Goal: Task Accomplishment & Management: Use online tool/utility

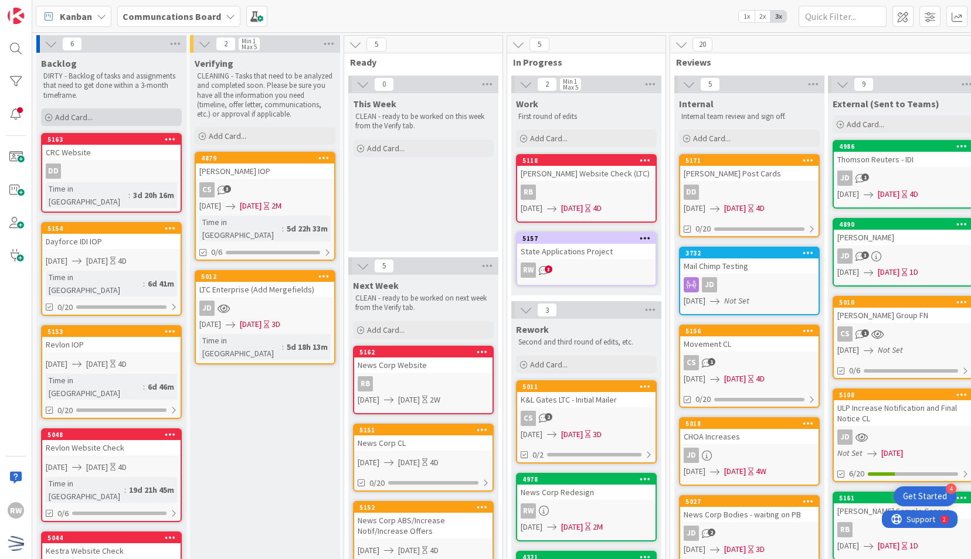
click at [129, 122] on div "Add Card..." at bounding box center [111, 117] width 141 height 18
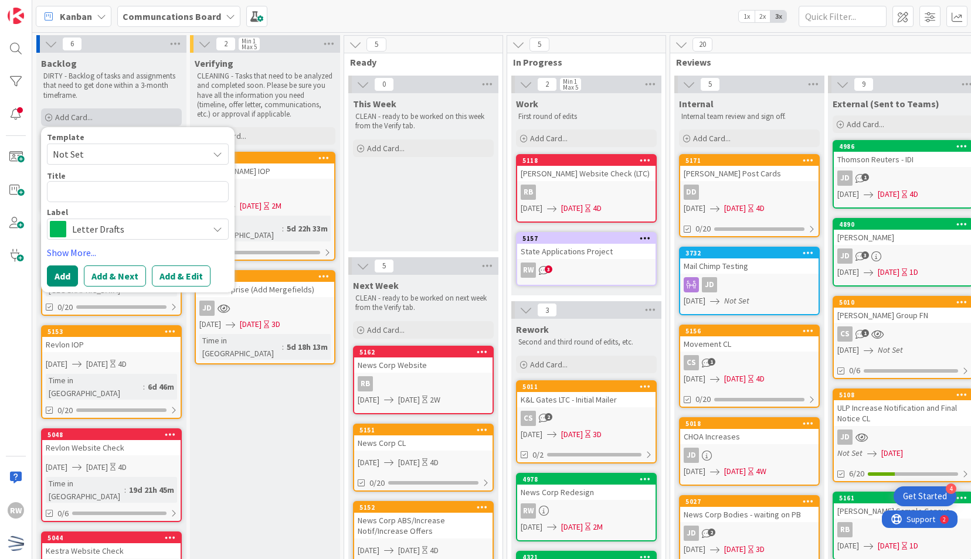
type textarea "x"
type textarea "J"
type textarea "x"
type textarea "JH"
type textarea "x"
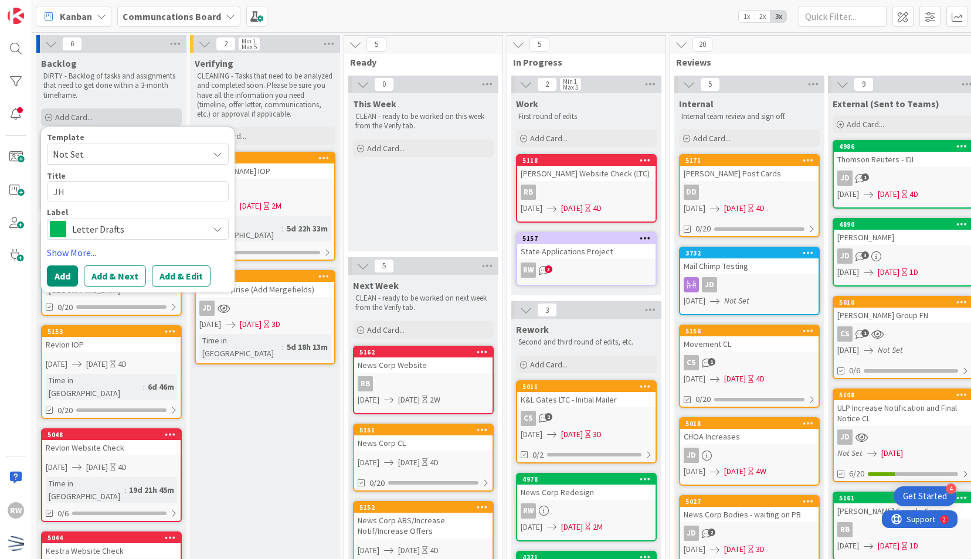
type textarea "JHU"
type textarea "x"
type textarea "JHU"
click at [139, 153] on span "Not Set" at bounding box center [126, 154] width 147 height 15
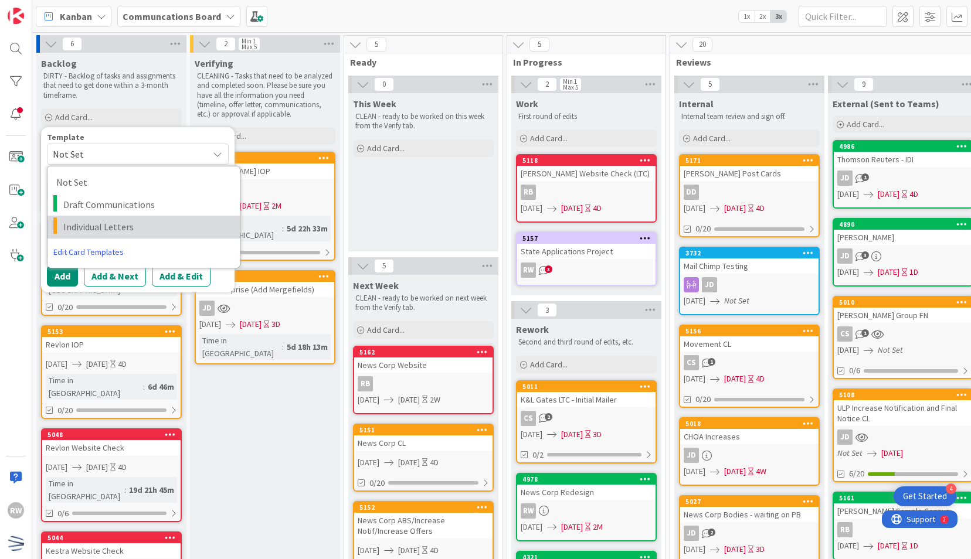
click at [120, 229] on span "Individual Letters" at bounding box center [147, 226] width 168 height 15
type textarea "x"
type textarea "Individual Letters"
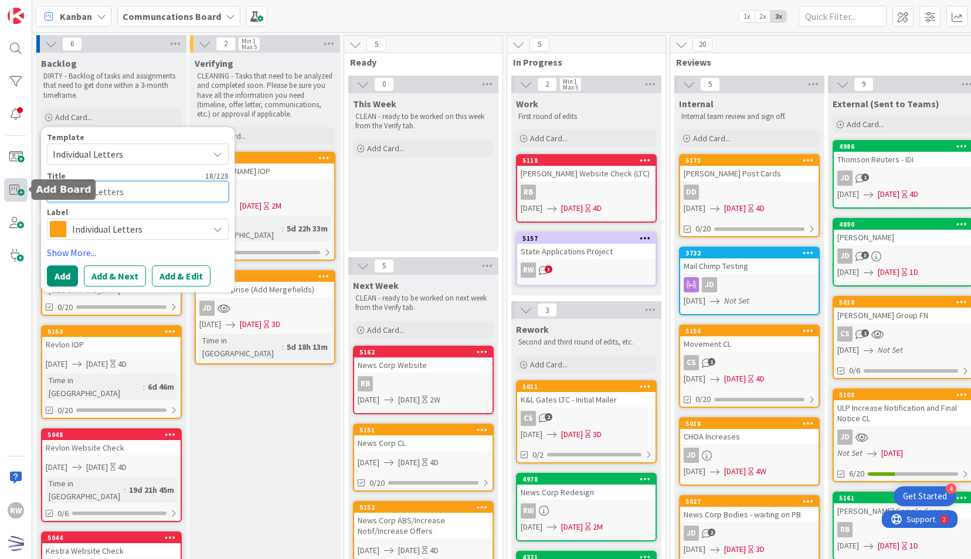
drag, startPoint x: 134, startPoint y: 192, endPoint x: 22, endPoint y: 192, distance: 111.9
click at [22, 192] on div "RW Kanban Communcations Board 1x 2x 3x 6 Backlog DIRTY - Backlog of tasks and a…" at bounding box center [485, 279] width 971 height 559
type textarea "x"
type textarea "J"
type textarea "x"
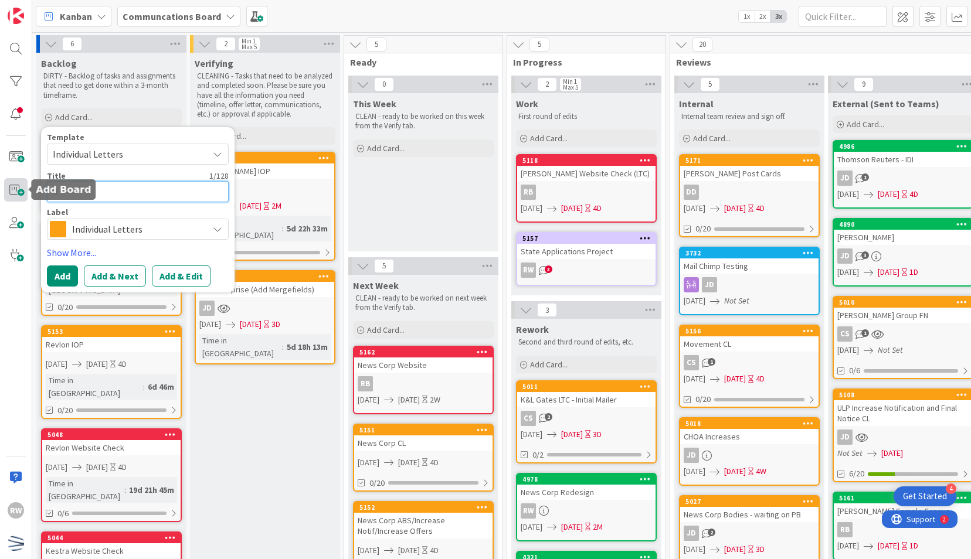
type textarea "JH"
type textarea "x"
type textarea "JHU"
type textarea "x"
type textarea "JHU P"
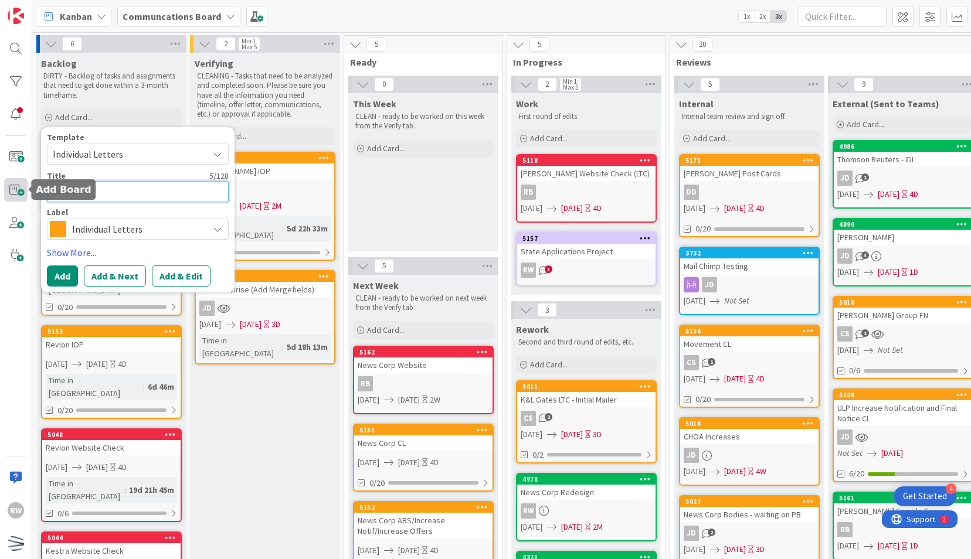
type textarea "x"
type textarea "JHU Po"
type textarea "x"
type textarea "JHU Pos"
type textarea "x"
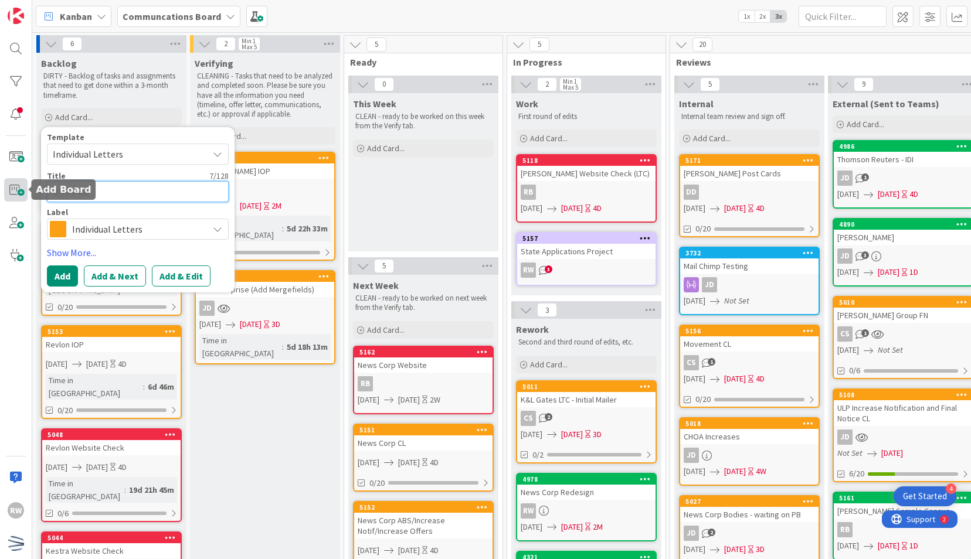
type textarea "JHU Post"
type textarea "x"
type textarea "JHU Postca"
type textarea "x"
type textarea "JHU Postcar"
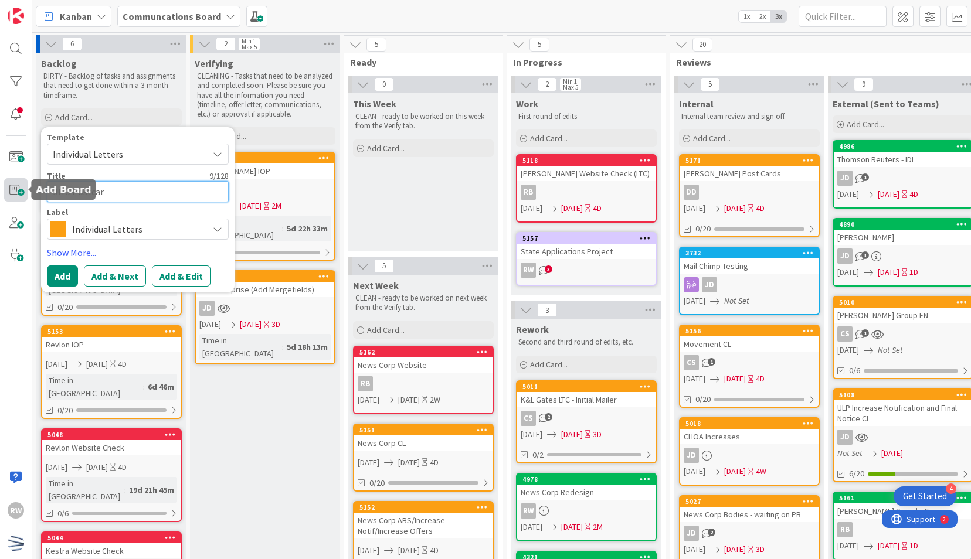
type textarea "x"
type textarea "JHU Postcard"
type textarea "x"
type textarea "JHU Postcards"
click at [74, 191] on textarea "JHU Postcards" at bounding box center [138, 191] width 182 height 21
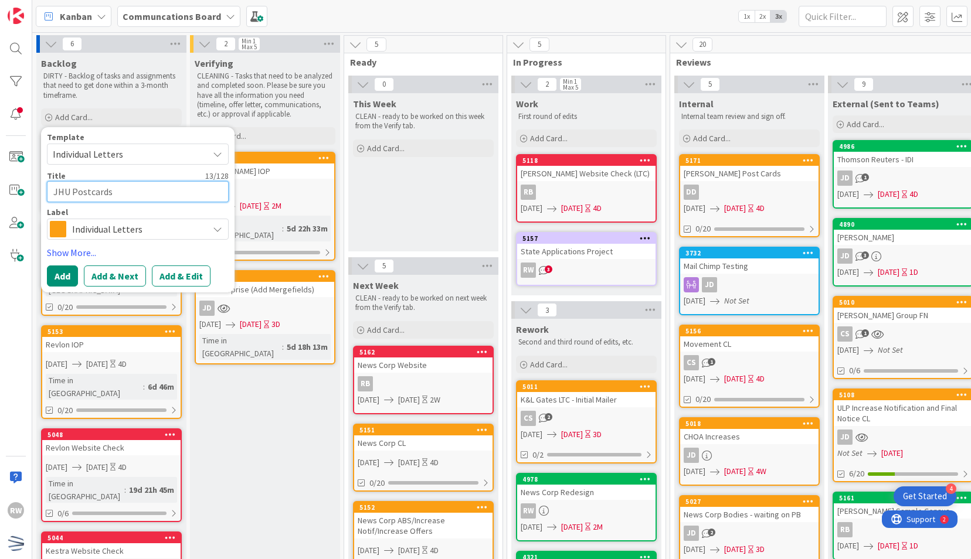
type textarea "x"
type textarea "JHU FPostcards"
type textarea "x"
type textarea "JHU FirPostcards"
type textarea "x"
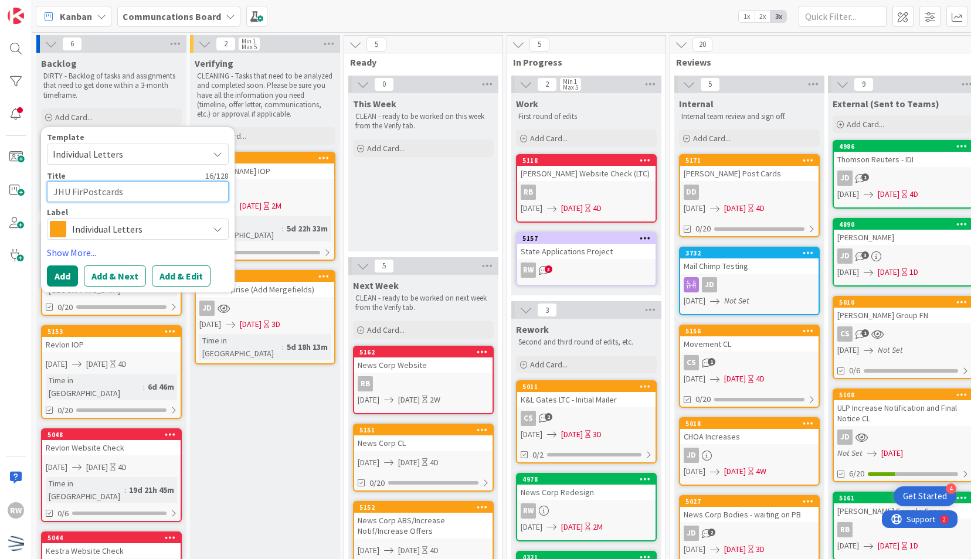
type textarea "JHU FirsPostcards"
type textarea "x"
type textarea "JHU FirstPostcards"
type textarea "x"
type textarea "JHU First Postcards"
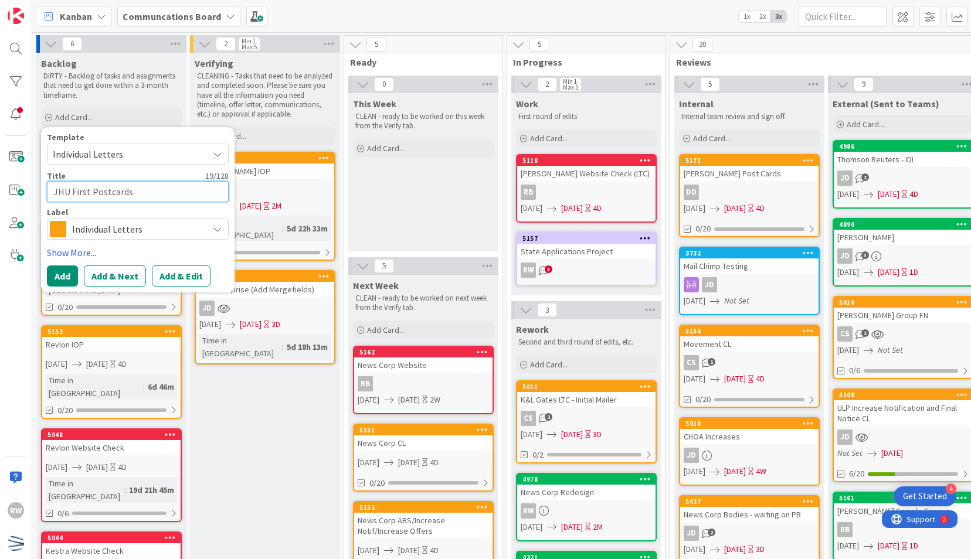
type textarea "x"
type textarea "JHU First YPostcards"
type textarea "x"
type textarea "JHU First YePostcards"
type textarea "x"
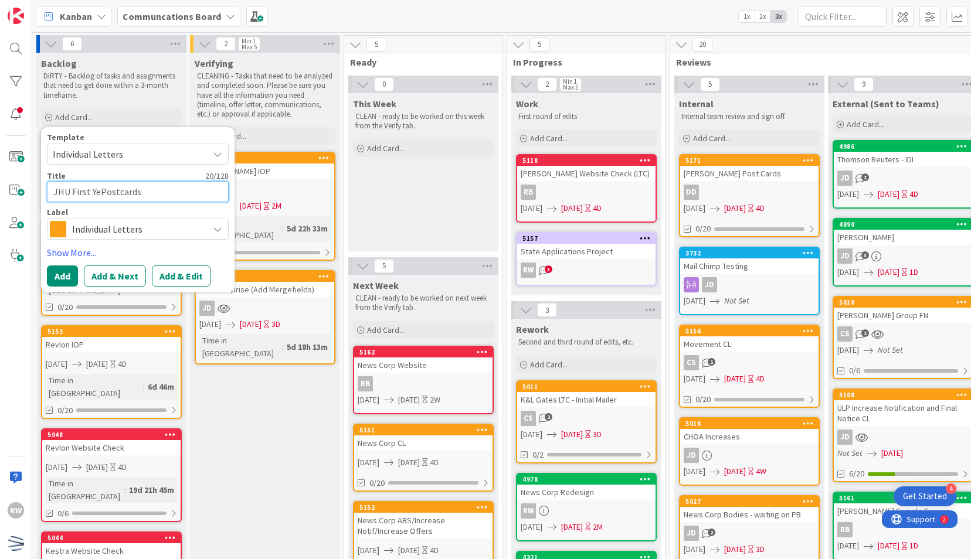
type textarea "JHU First YeaPostcards"
type textarea "x"
type textarea "JHU First Year Postcards"
type textarea "x"
type textarea "JHU First Year Postcards"
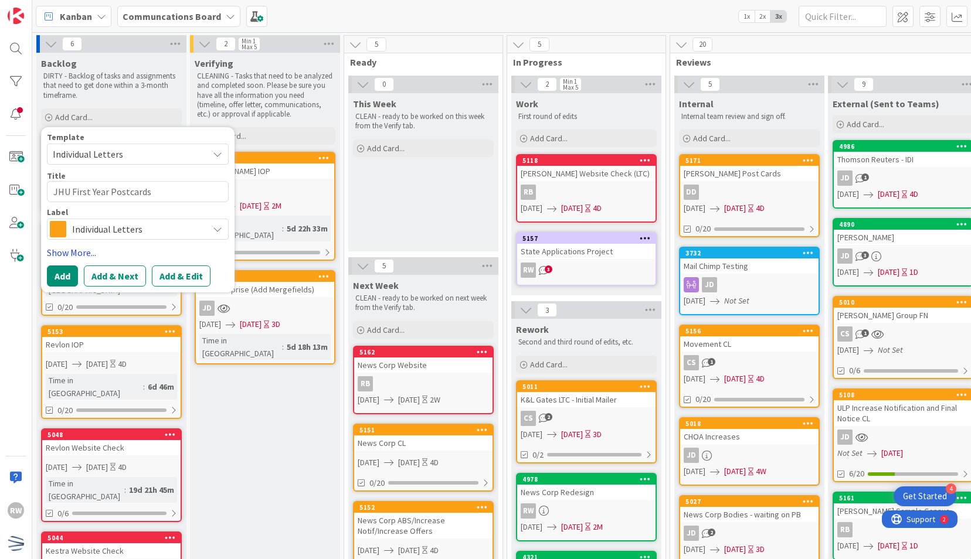
click at [62, 253] on link "Show More..." at bounding box center [138, 253] width 182 height 14
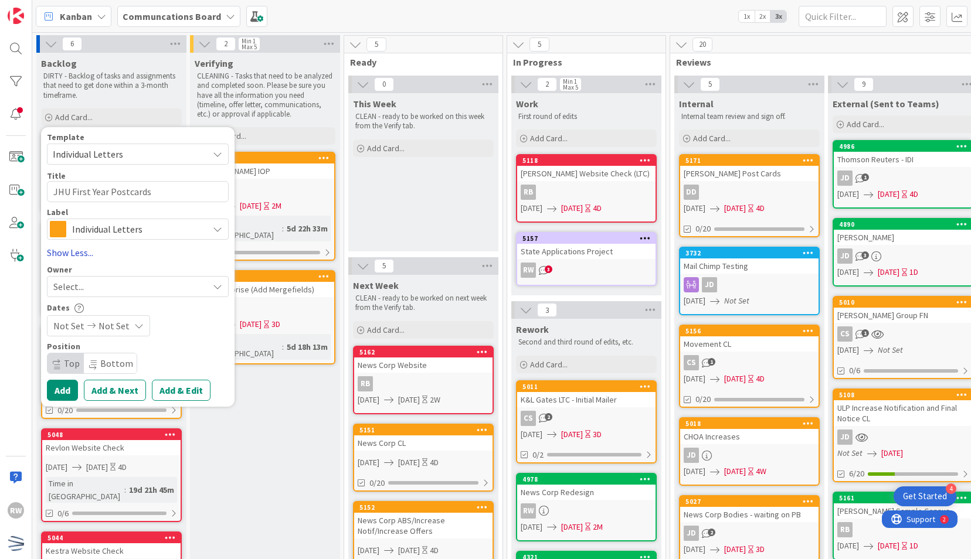
type textarea "x"
click at [70, 329] on span "Not Set" at bounding box center [68, 326] width 31 height 14
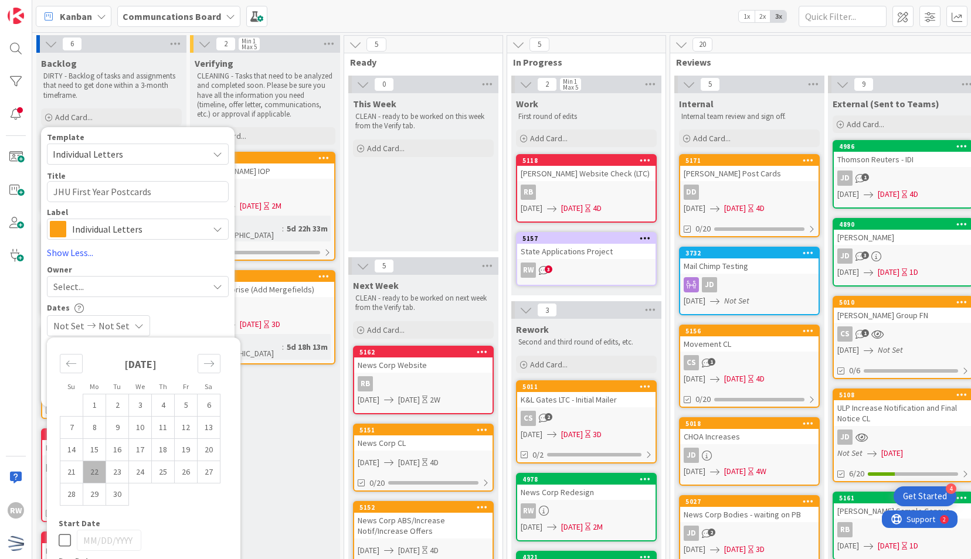
click at [100, 465] on td "22" at bounding box center [94, 472] width 23 height 22
type input "09/22/2025"
type textarea "x"
click at [192, 477] on td "26" at bounding box center [186, 472] width 23 height 22
type input "09/26/2025"
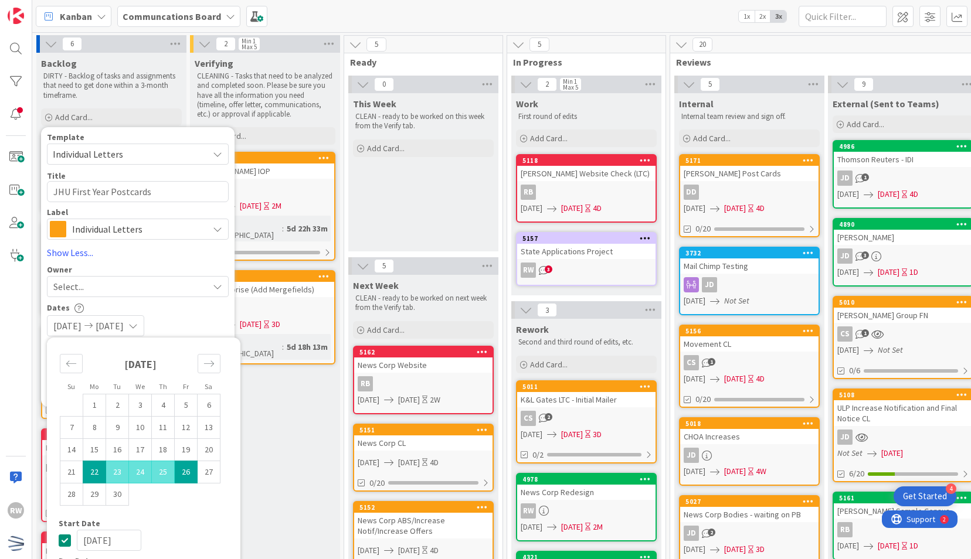
click at [119, 288] on div "Select..." at bounding box center [130, 287] width 155 height 14
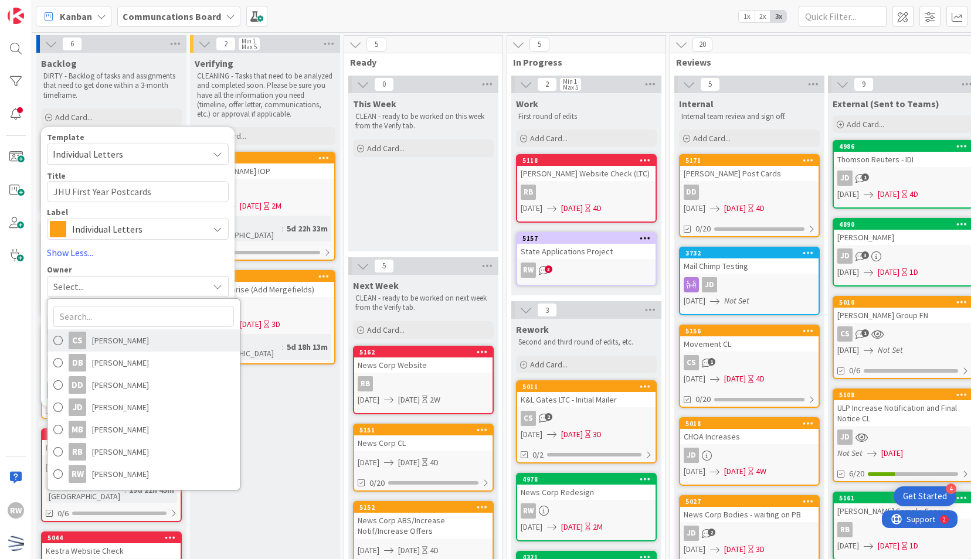
click at [128, 337] on span "Clara Seaborn" at bounding box center [120, 341] width 57 height 18
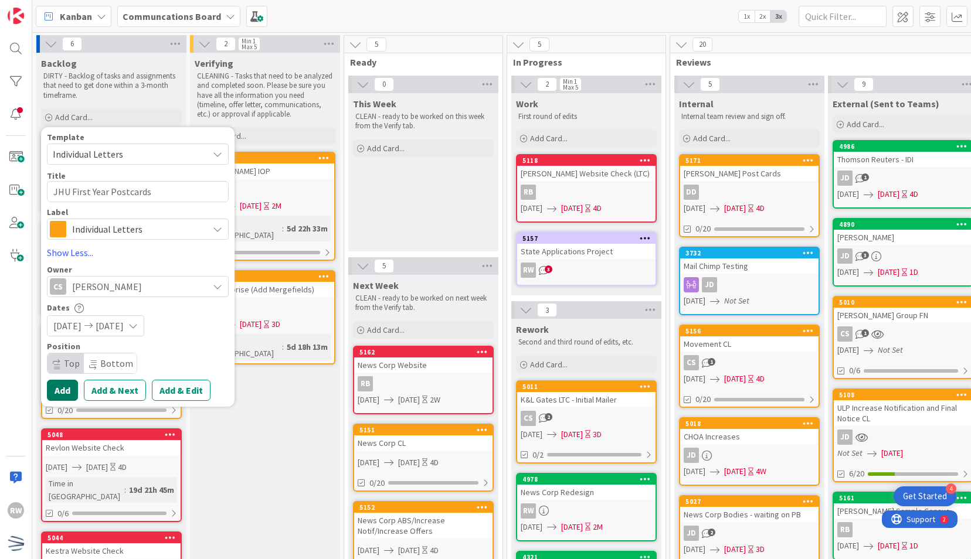
click at [62, 388] on button "Add" at bounding box center [62, 390] width 31 height 21
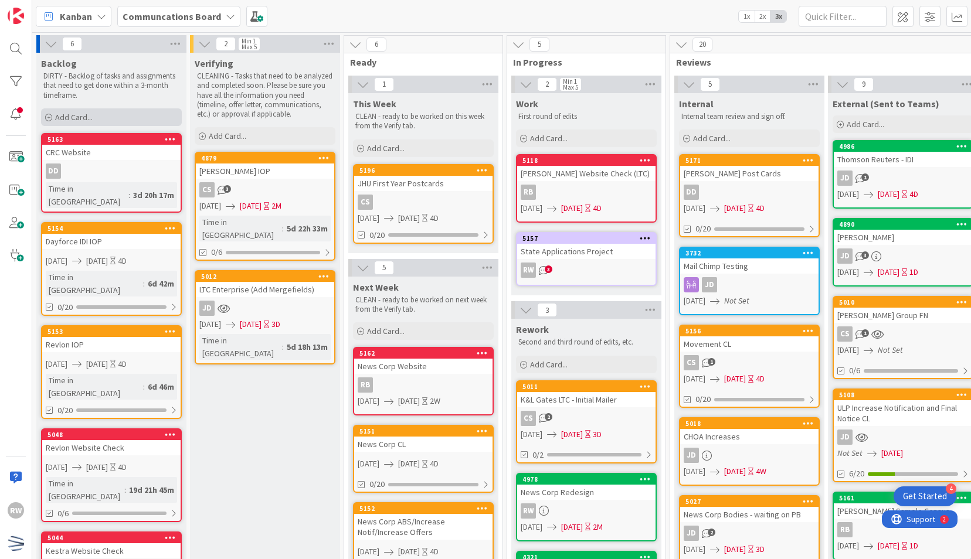
click at [130, 116] on div "Add Card..." at bounding box center [111, 117] width 141 height 18
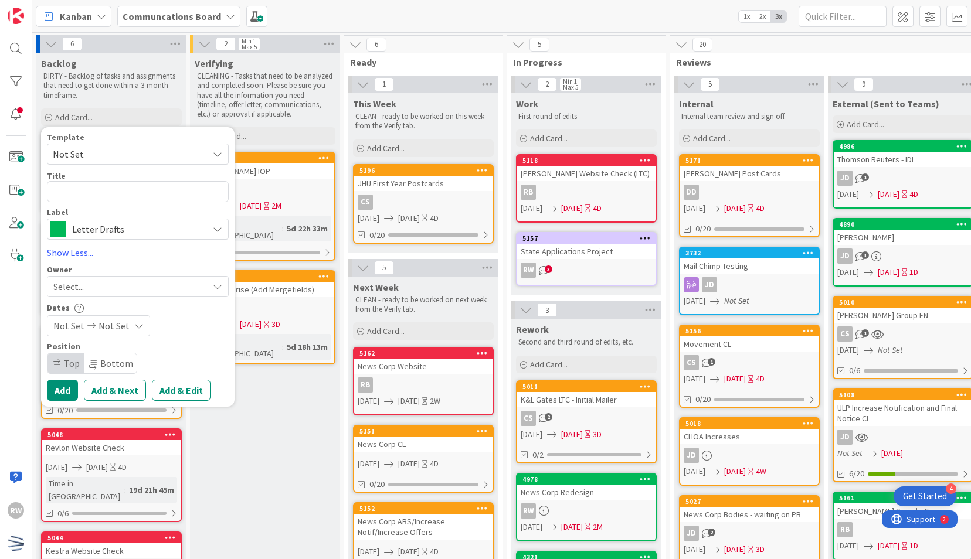
click at [135, 159] on span "Not Set" at bounding box center [126, 154] width 147 height 15
click at [142, 229] on span "Letter Drafts" at bounding box center [137, 229] width 130 height 16
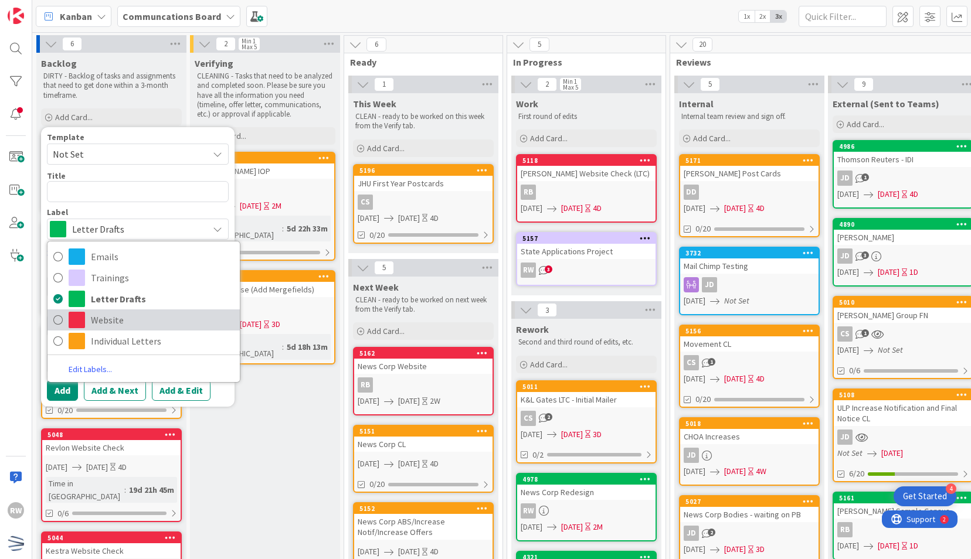
click at [137, 321] on span "Website" at bounding box center [162, 320] width 143 height 18
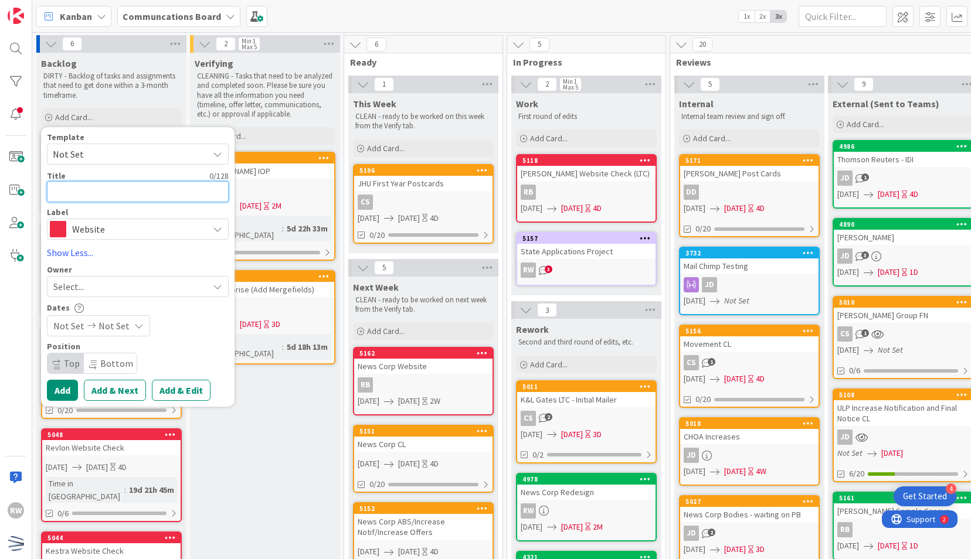
click at [130, 198] on textarea at bounding box center [138, 191] width 182 height 21
type textarea "x"
type textarea "J"
type textarea "x"
type textarea "JH"
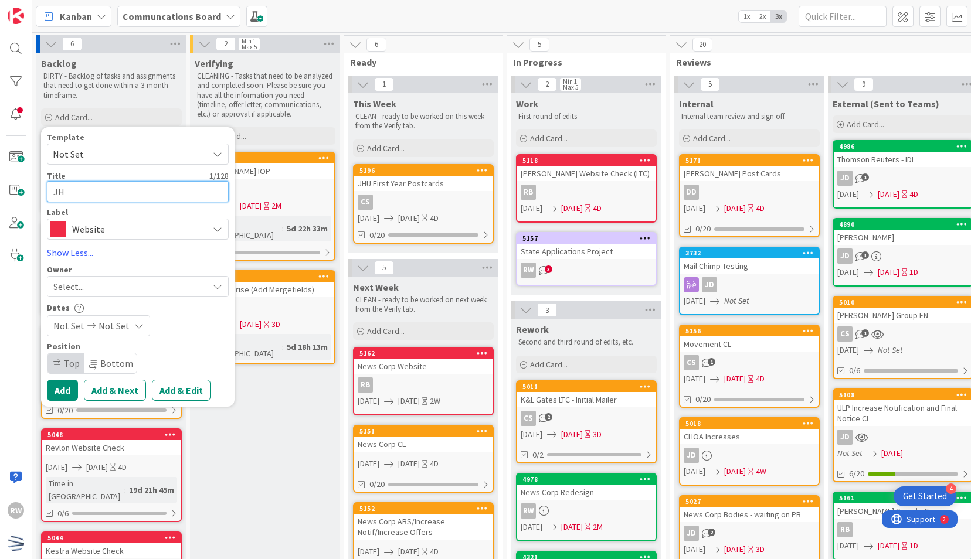
type textarea "x"
type textarea "JHU"
type textarea "x"
type textarea "JHU"
type textarea "x"
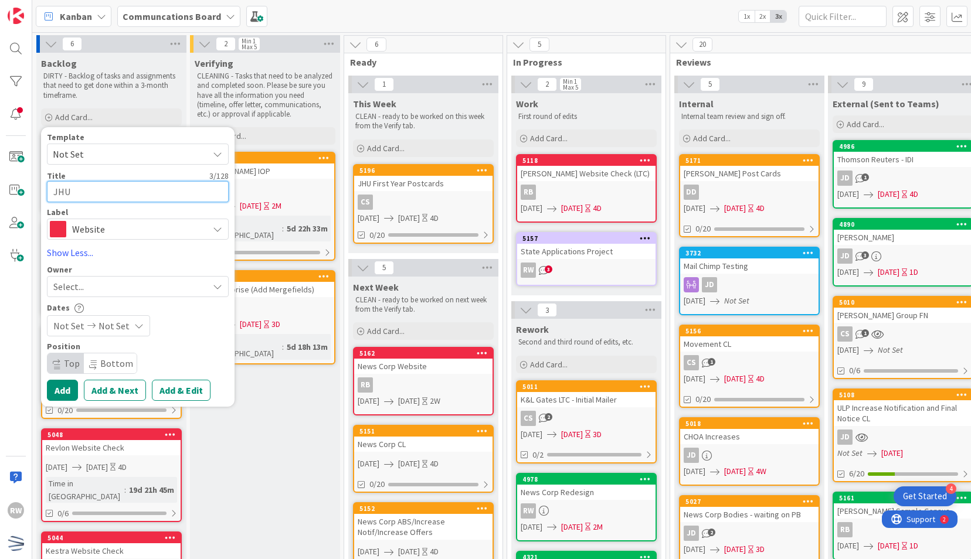
type textarea "JHU F"
type textarea "x"
type textarea "JHU Fi"
type textarea "x"
type textarea "JHU Firs"
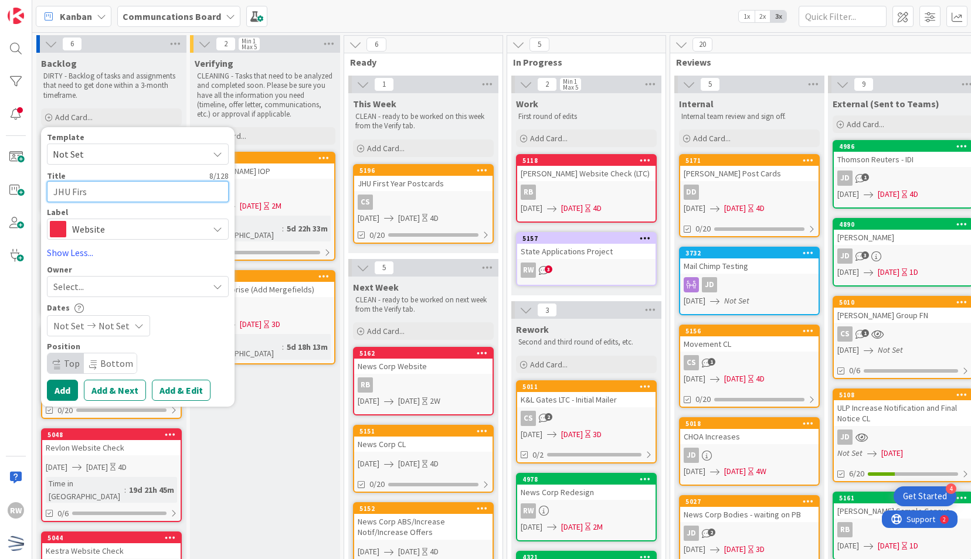
type textarea "x"
type textarea "JHU First"
type textarea "x"
type textarea "JHU First"
type textarea "x"
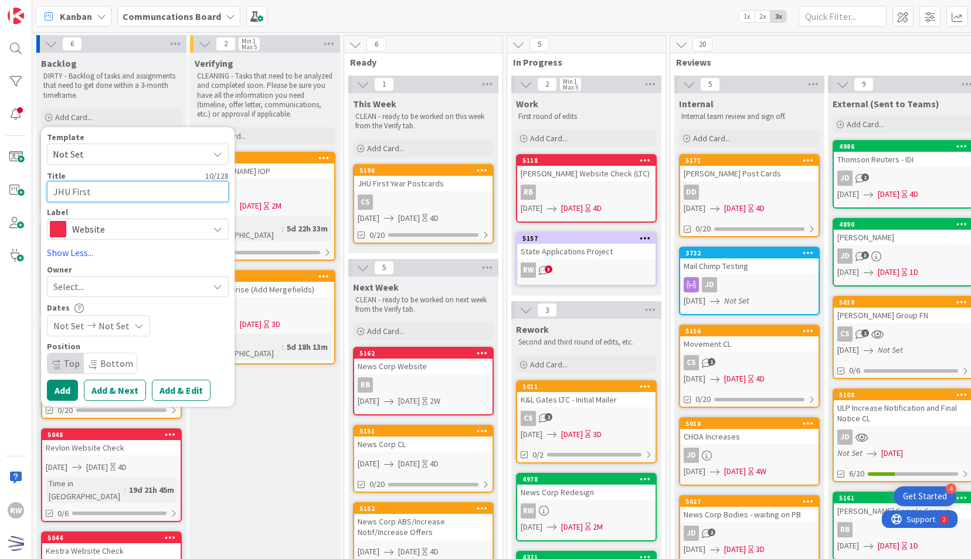
type textarea "JHU First Y"
type textarea "x"
type textarea "JHU First Ye"
type textarea "x"
type textarea "JHU First Yea"
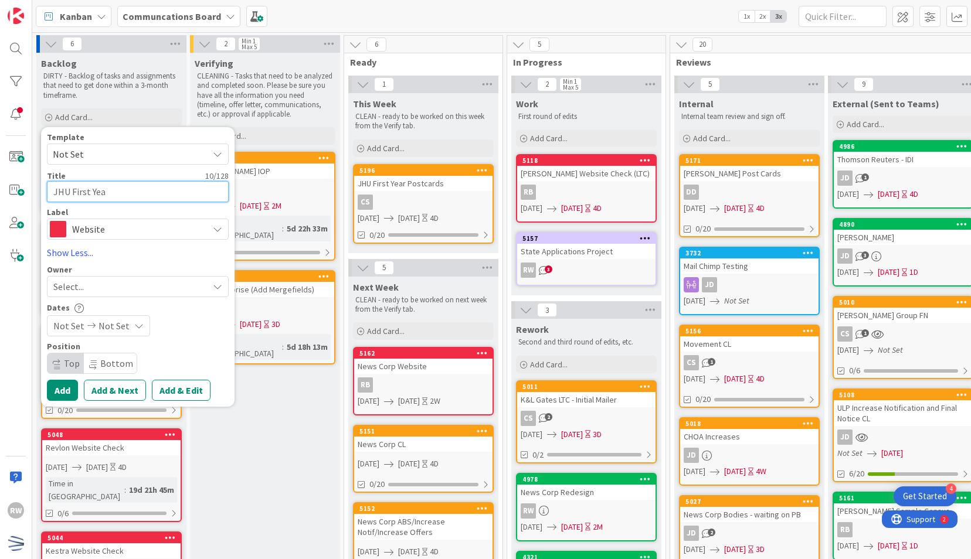
type textarea "x"
type textarea "JHU First Year"
type textarea "x"
type textarea "JHU First Years"
type textarea "x"
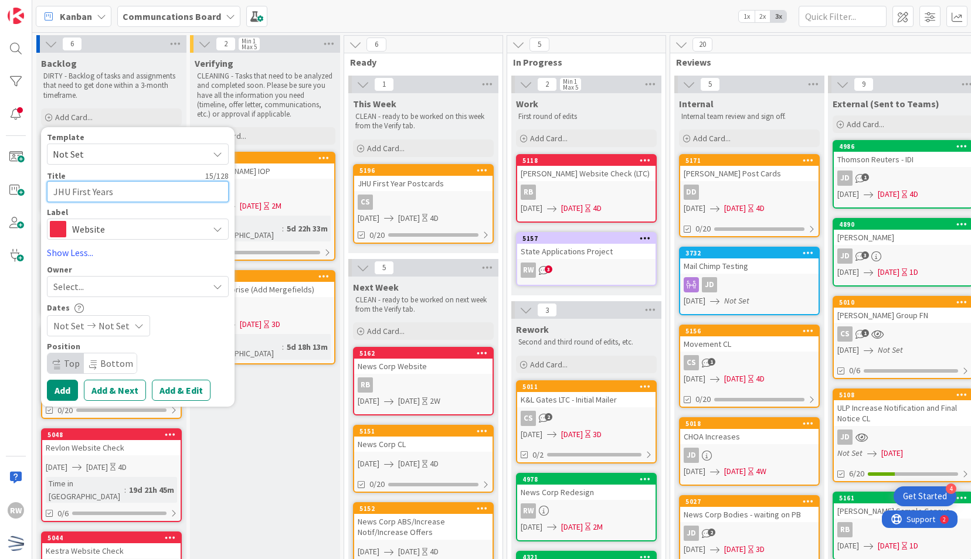
type textarea "JHU First Years"
type textarea "x"
type textarea "JHU First Years W"
type textarea "x"
type textarea "JHU First Years We"
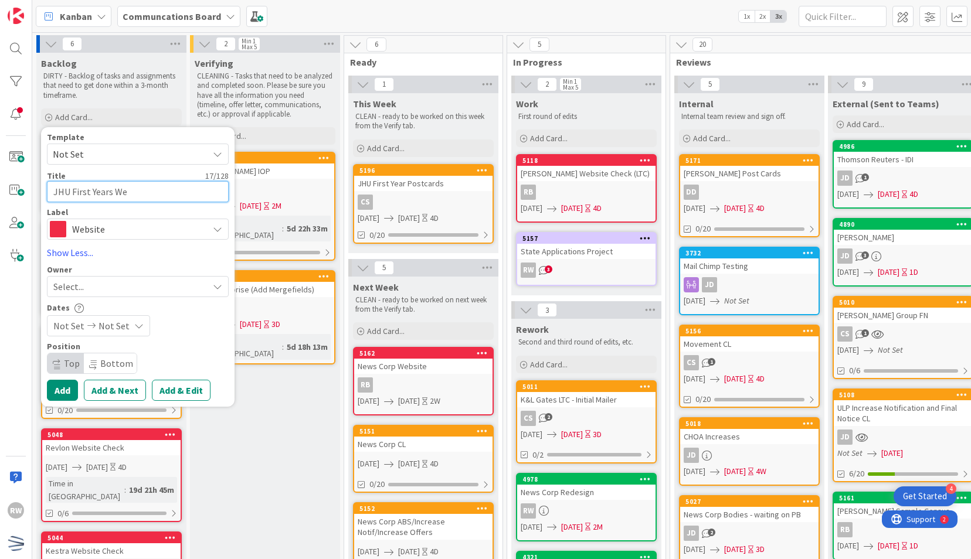
type textarea "x"
type textarea "JHU First Years Web"
type textarea "x"
type textarea "JHU First Years Webs"
type textarea "x"
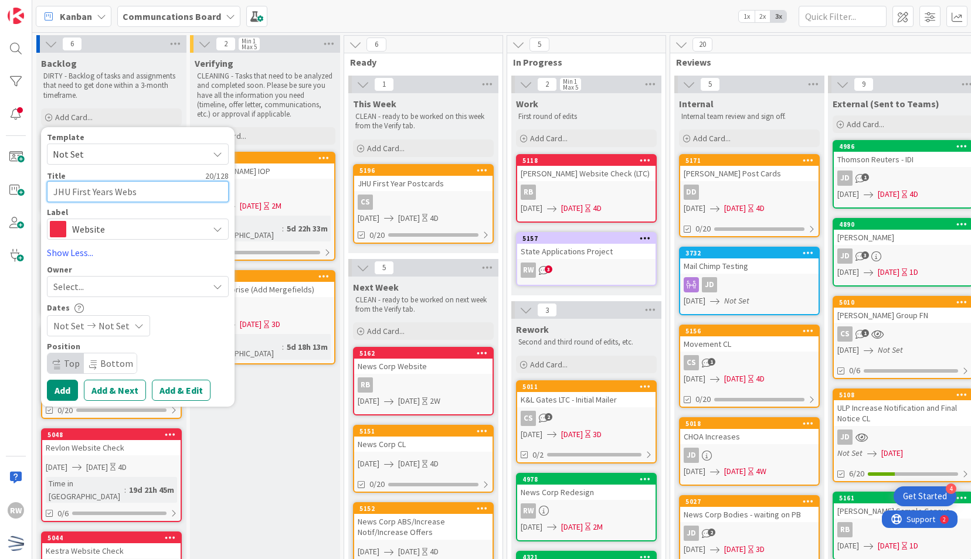
type textarea "JHU First Years Websi"
type textarea "x"
type textarea "JHU First Years Websit"
type textarea "x"
type textarea "JHU First Years Website"
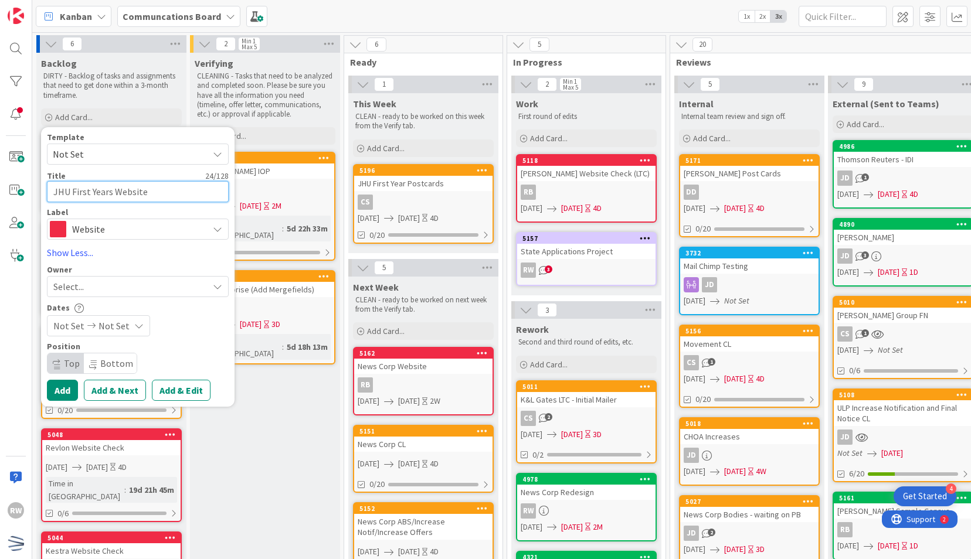
type textarea "x"
type textarea "JHU First Years Website C"
type textarea "x"
type textarea "JHU First Years Website Ch"
type textarea "x"
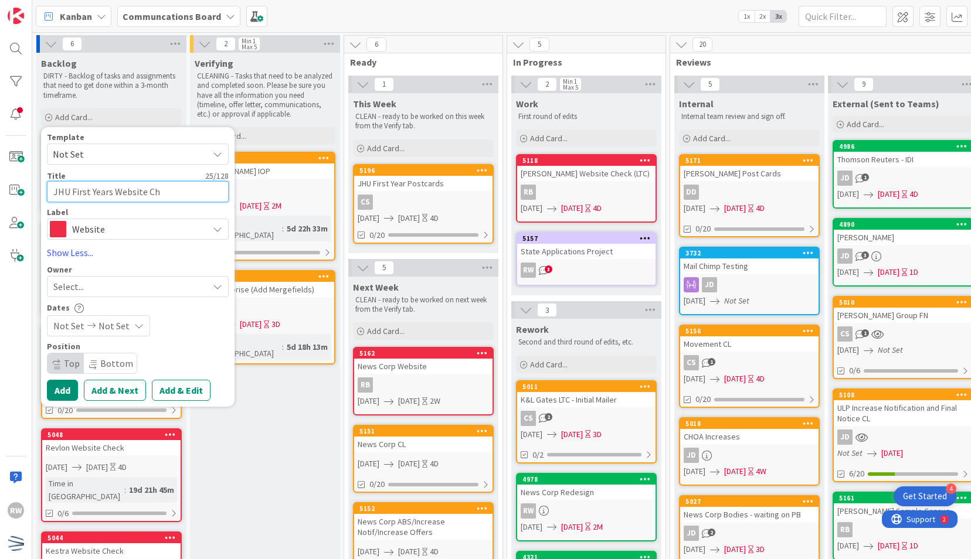
type textarea "JHU First Years Website Che"
type textarea "x"
type textarea "JHU First Years Website Chec"
type textarea "x"
type textarea "JHU First Years Website Check"
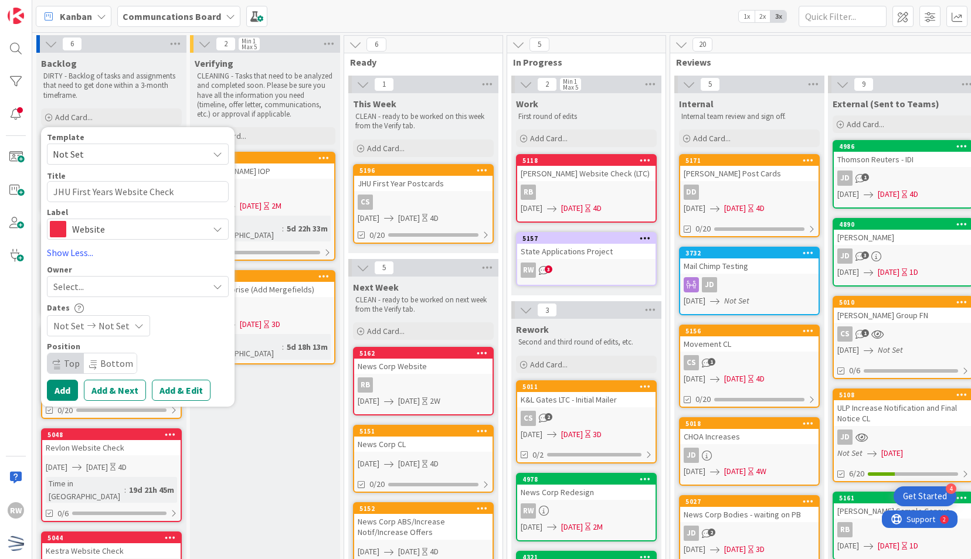
click at [100, 282] on div "Select..." at bounding box center [130, 287] width 155 height 14
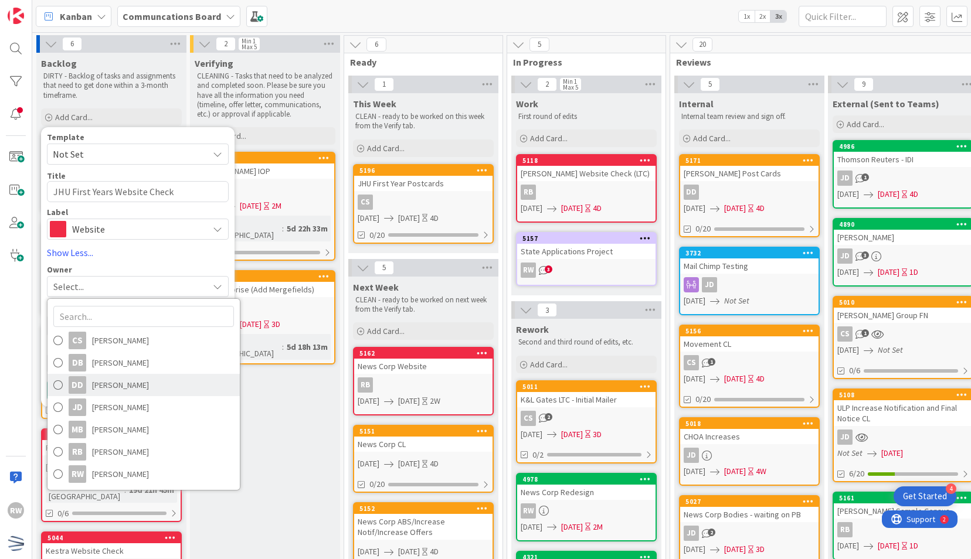
click at [115, 387] on span "Dayeri Dubon" at bounding box center [120, 385] width 57 height 18
type textarea "x"
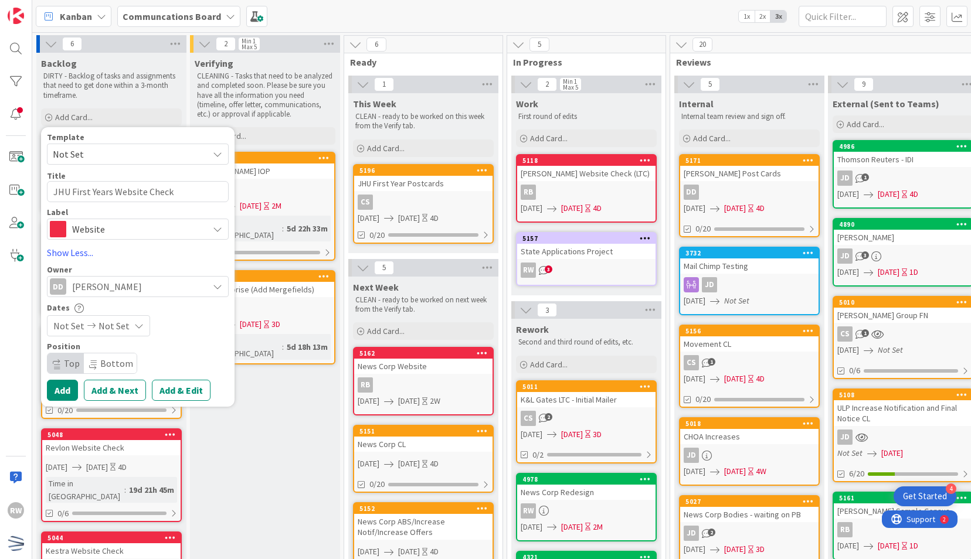
click at [73, 330] on span "Not Set" at bounding box center [68, 326] width 31 height 14
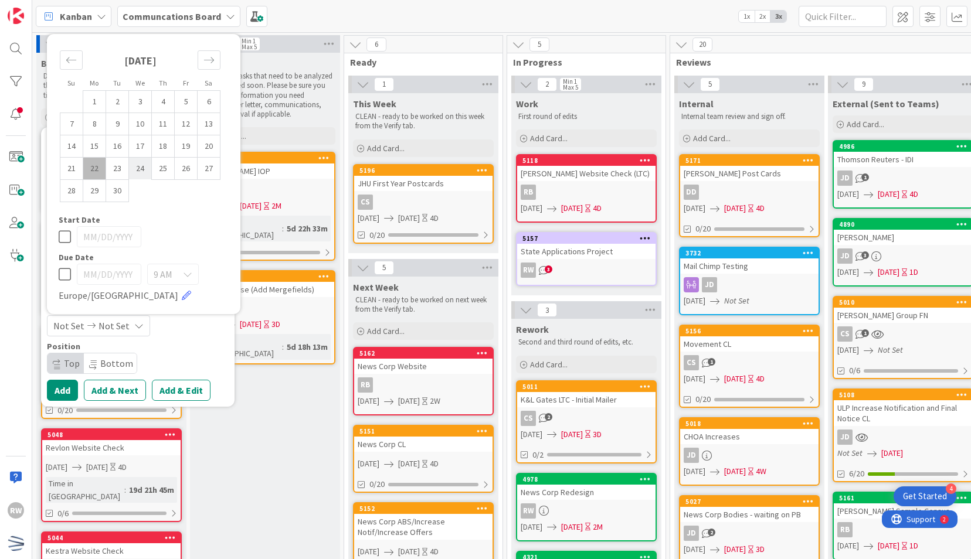
click at [143, 171] on td "24" at bounding box center [140, 168] width 23 height 22
type input "09/24/2025"
type textarea "x"
click at [215, 57] on div "Move forward to switch to the next month." at bounding box center [209, 59] width 23 height 19
click at [144, 108] on td "1" at bounding box center [140, 101] width 23 height 22
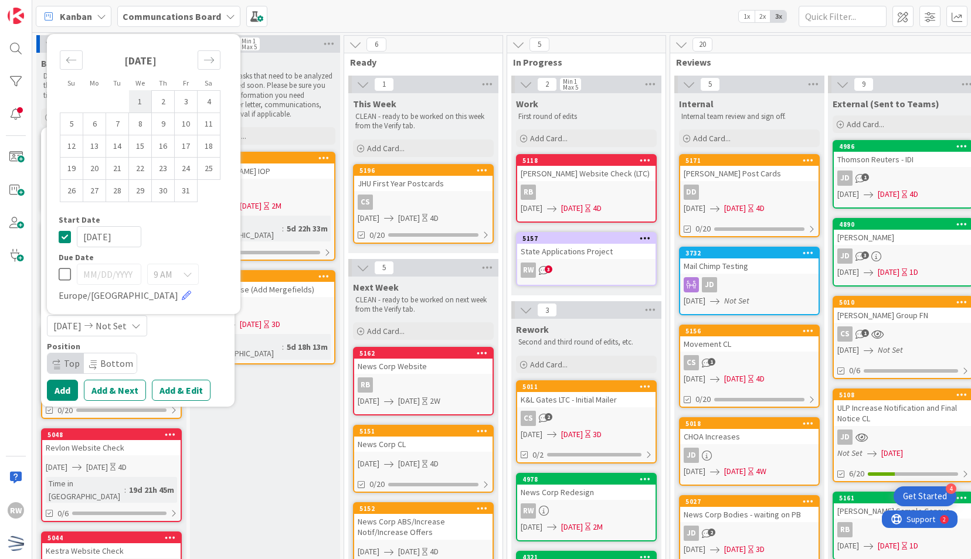
type input "10/01/2025"
click at [195, 333] on div "09/24/2025 10/01/2025" at bounding box center [138, 325] width 182 height 21
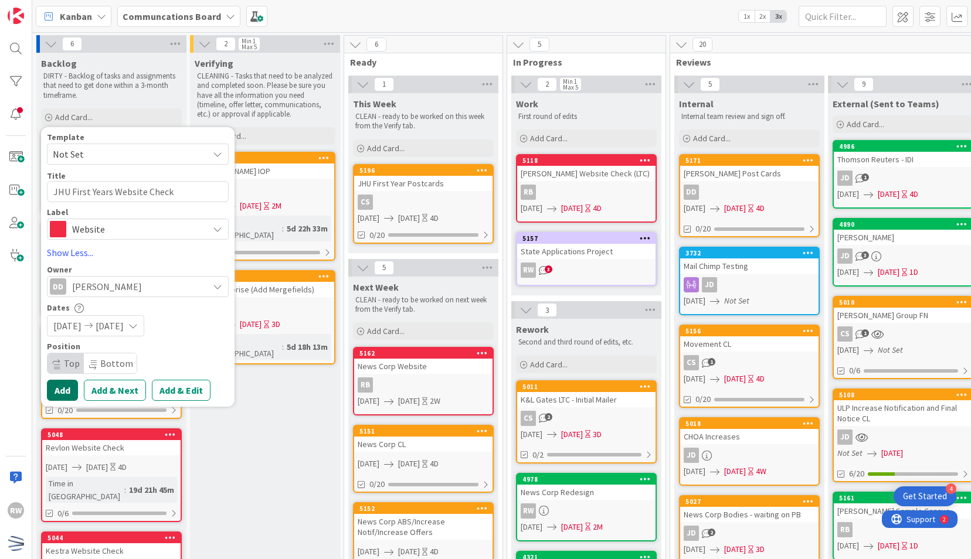
click at [65, 384] on button "Add" at bounding box center [62, 390] width 31 height 21
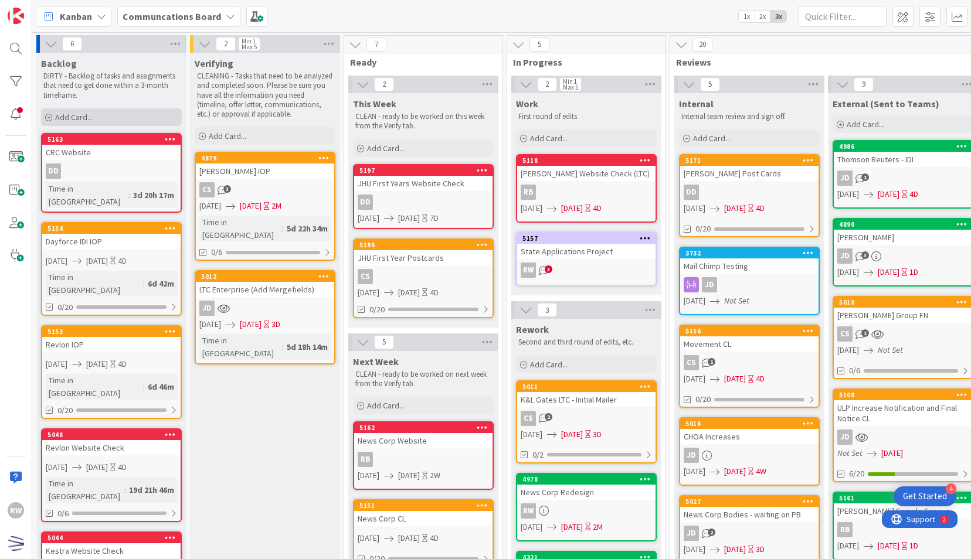
click at [101, 118] on div "Add Card..." at bounding box center [111, 117] width 141 height 18
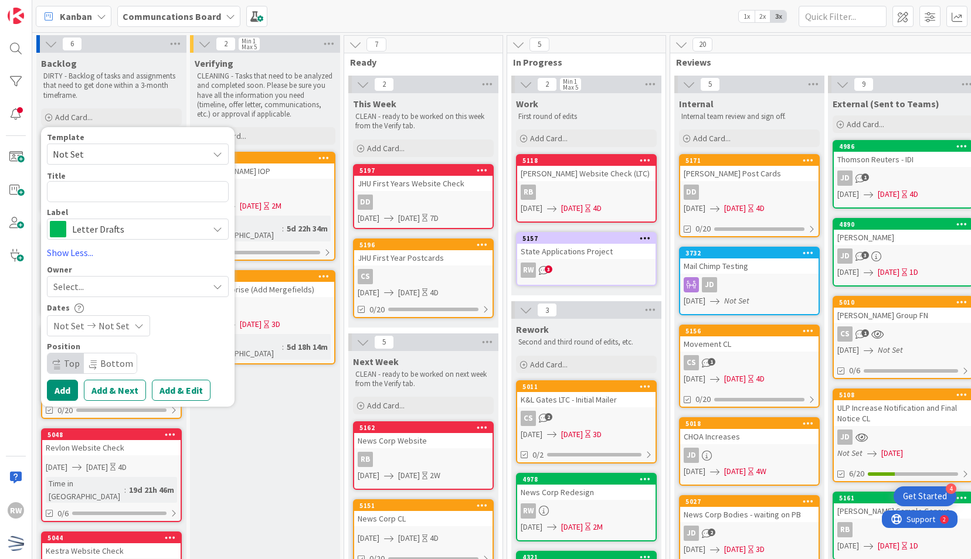
click at [110, 158] on span "Not Set" at bounding box center [126, 154] width 147 height 15
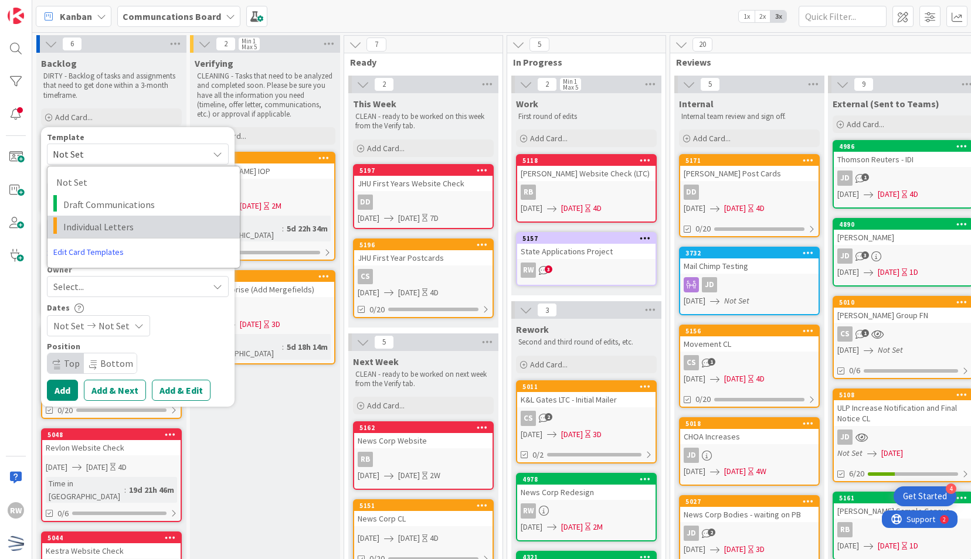
click at [138, 221] on span "Individual Letters" at bounding box center [147, 226] width 168 height 15
type textarea "x"
type textarea "Individual Letters"
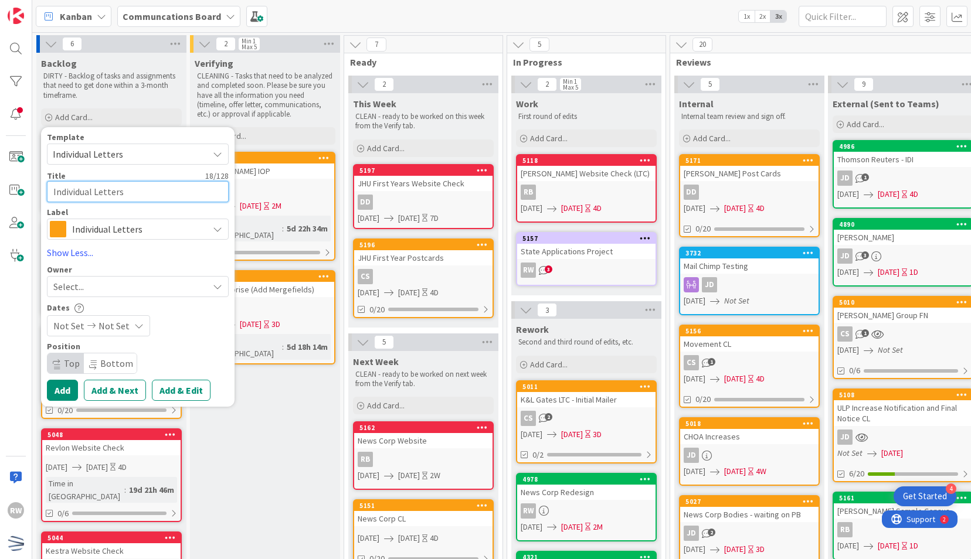
drag, startPoint x: 100, startPoint y: 190, endPoint x: -2, endPoint y: 170, distance: 104.5
click at [0, 170] on html "4 Get Started RW Kanban Communcations Board 1x 2x 3x 6 Backlog DIRTY - Backlog …" at bounding box center [485, 279] width 971 height 559
type textarea "x"
type textarea "J"
type textarea "x"
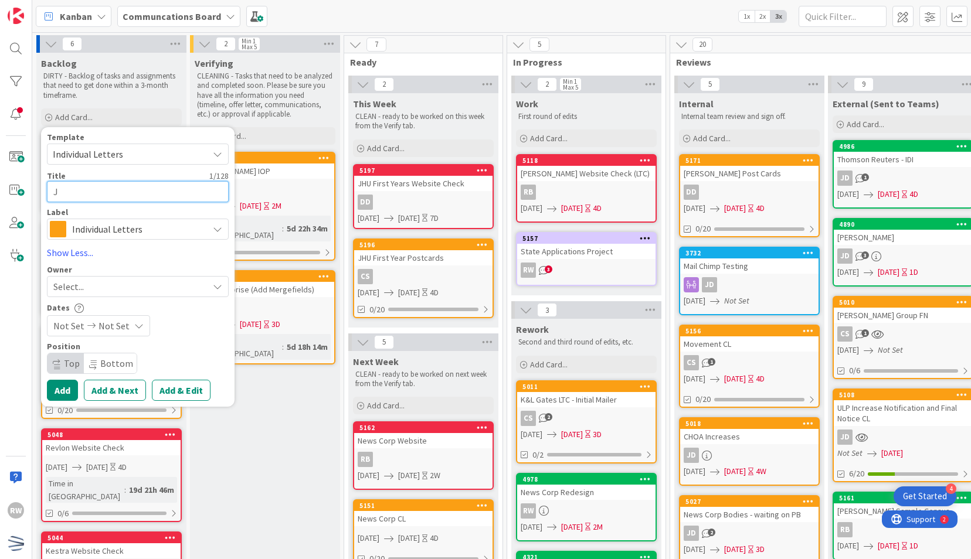
type textarea "JH"
type textarea "x"
type textarea "JHU"
type textarea "x"
type textarea "JHUU"
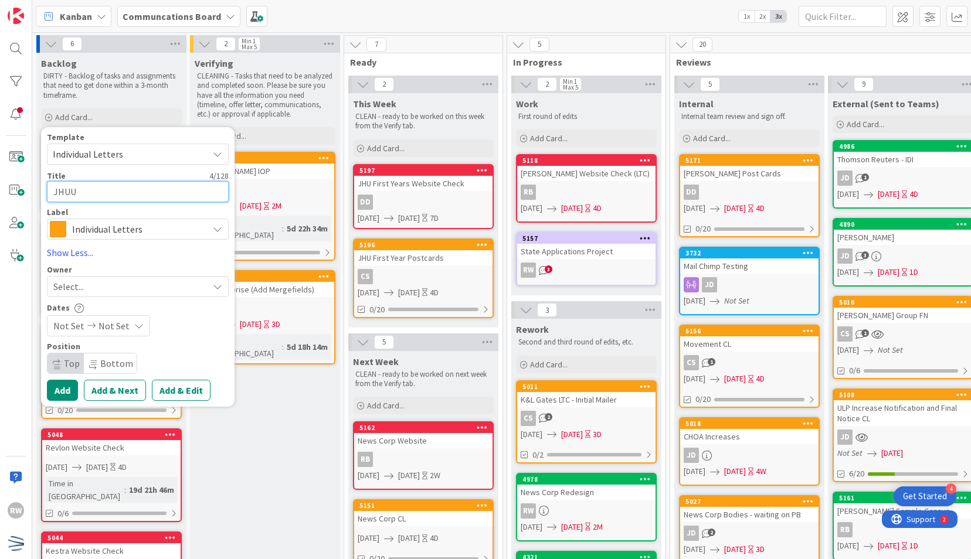
type textarea "x"
type textarea "JHU"
type textarea "x"
type textarea "JHU"
type textarea "x"
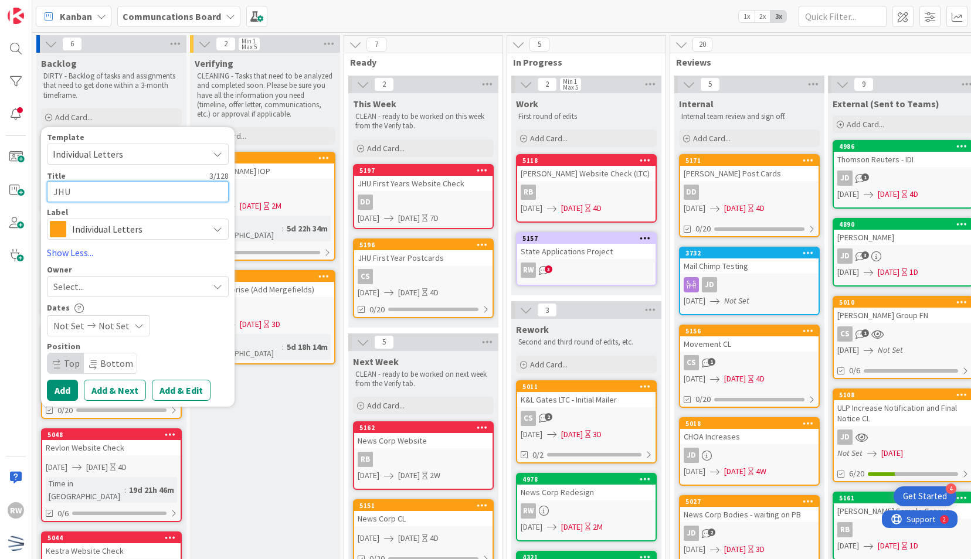
type textarea "JHU C"
type textarea "x"
type textarea "JHU Co"
type textarea "x"
type textarea "JHU Con"
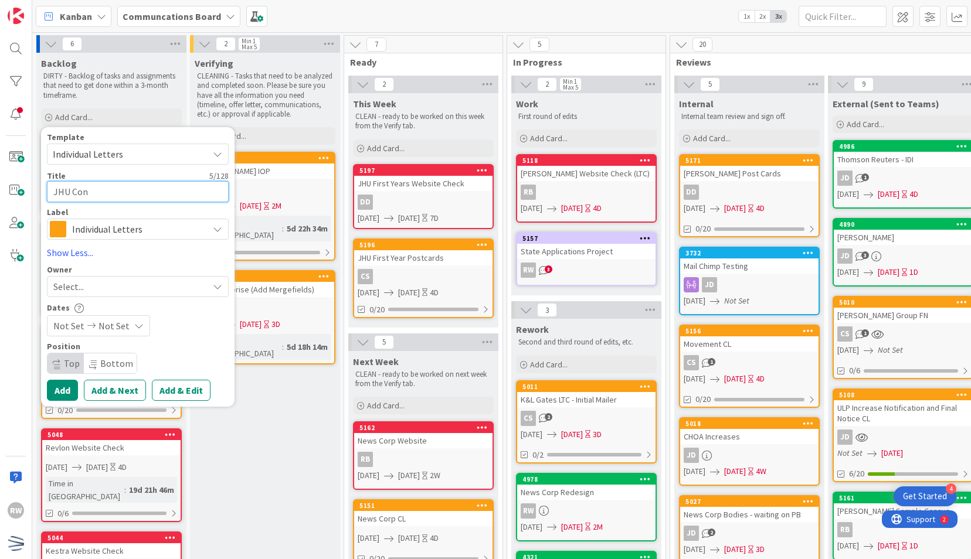
type textarea "x"
type textarea "JHU Cons"
type textarea "x"
type textarea "JHU Conser"
type textarea "x"
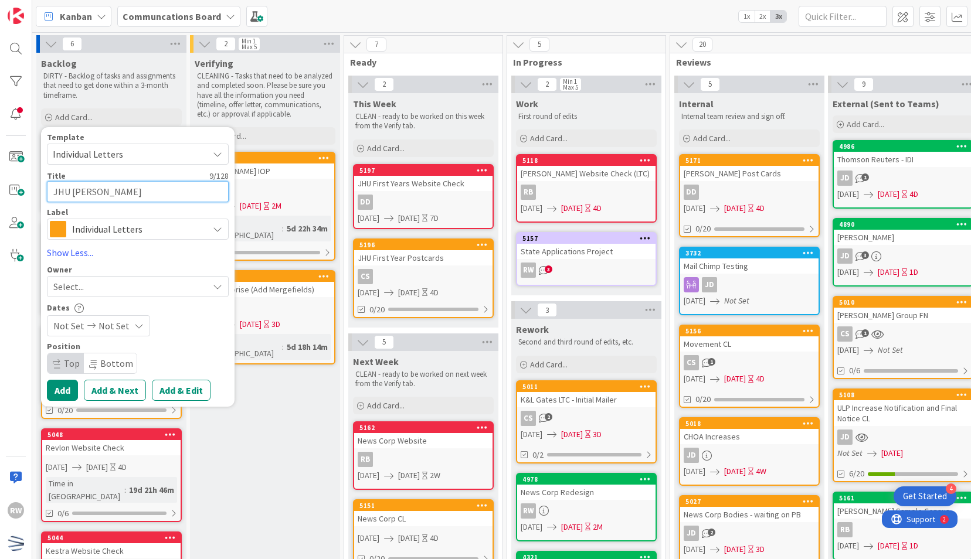
type textarea "JHU Conserv"
type textarea "x"
type textarea "JHU Conserva"
type textarea "x"
type textarea "JHU Conservat"
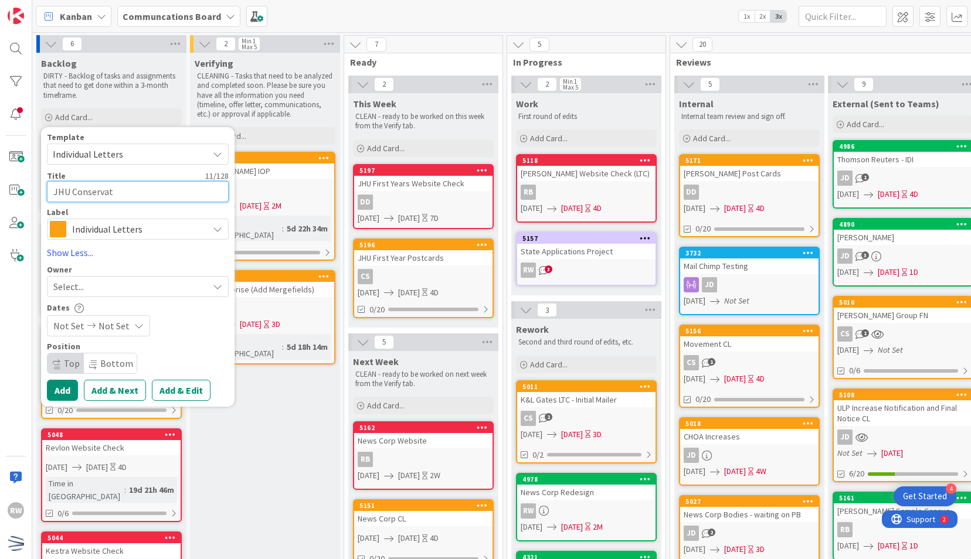
type textarea "x"
type textarea "JHU Conservati"
type textarea "x"
type textarea "JHU Conservatio"
type textarea "x"
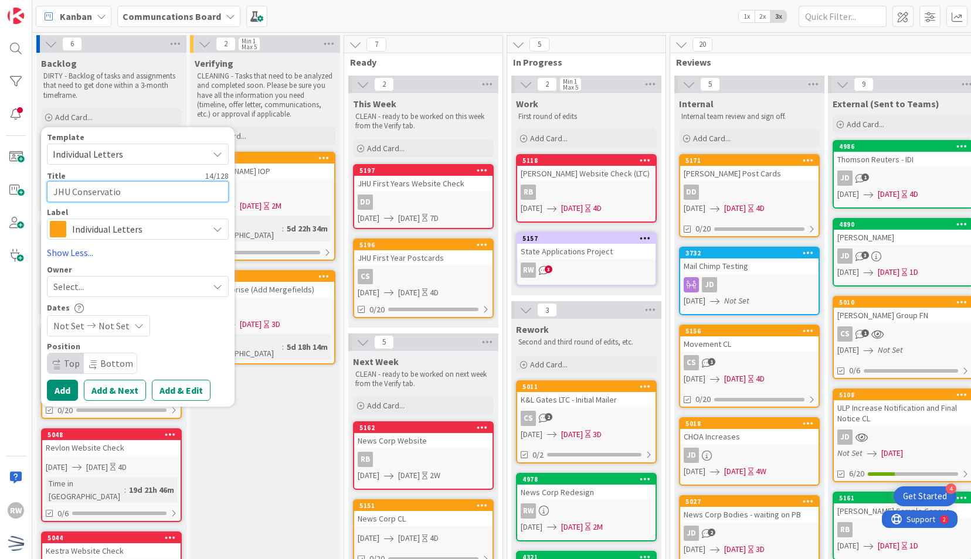
type textarea "JHU Conservation"
type textarea "x"
type textarea "JHU Conservation"
type textarea "x"
type textarea "JHU Conservation P"
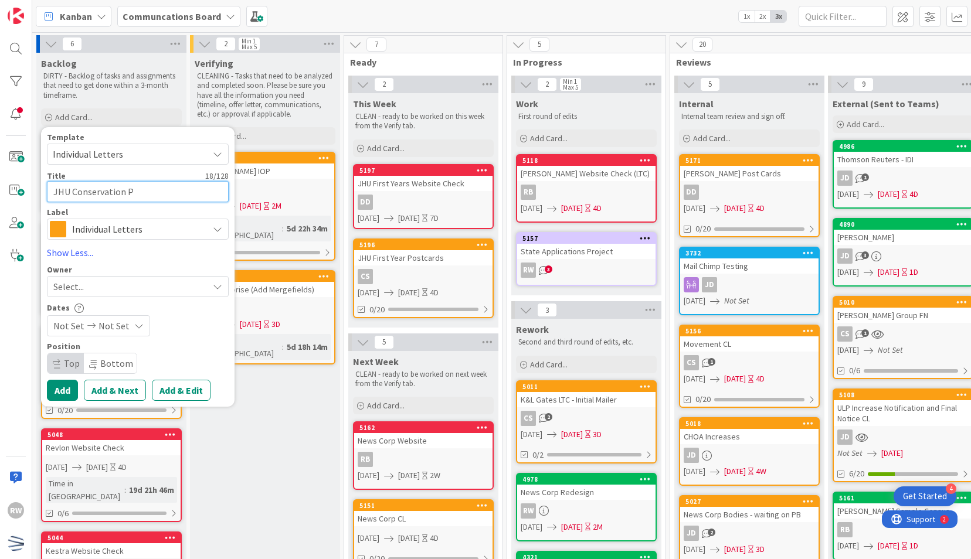
type textarea "x"
type textarea "JHU Conservation PC"
type textarea "x"
type textarea "JHU Conservation P"
type textarea "x"
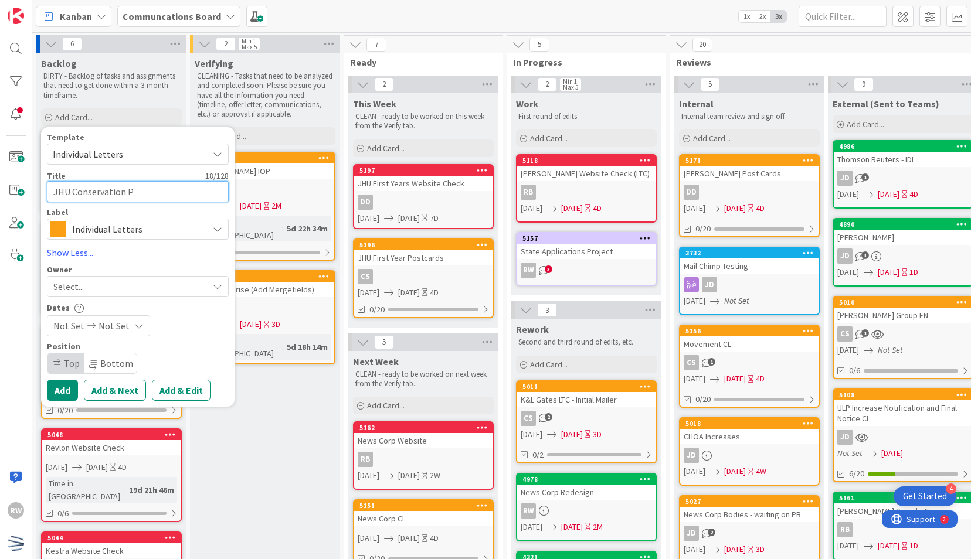
type textarea "JHU Conservation Po"
type textarea "x"
type textarea "JHU Conservation Pos"
type textarea "x"
type textarea "JHU Conservation Post"
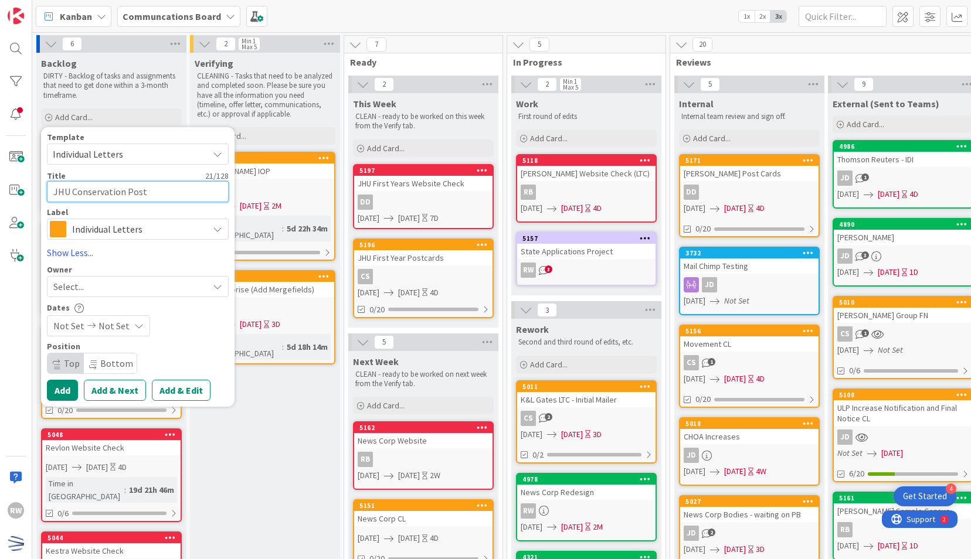
type textarea "x"
type textarea "JHU Conservation Postc"
type textarea "x"
type textarea "JHU Conservation Postca"
type textarea "x"
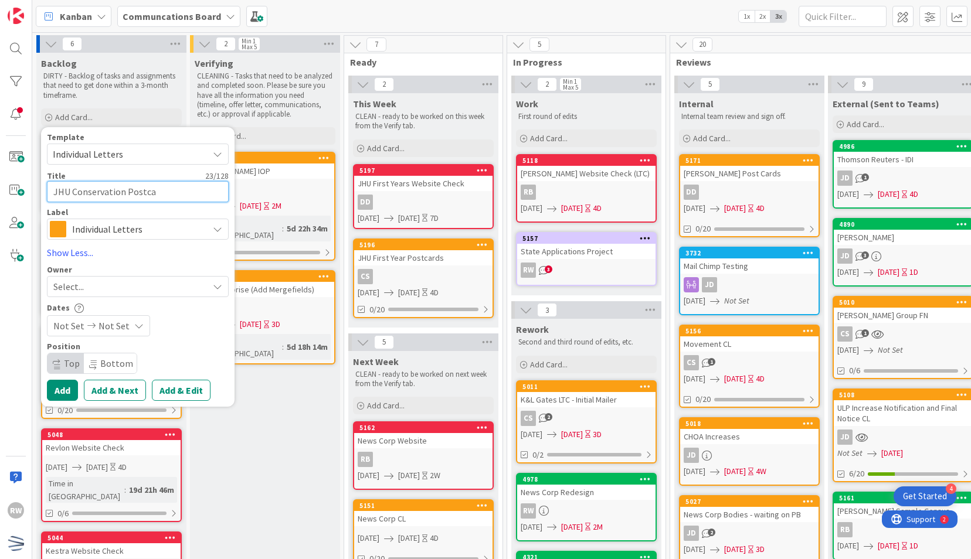
type textarea "JHU Conservation Postcar"
type textarea "x"
type textarea "JHU Conservation Postcard"
type textarea "x"
type textarea "JHU Conservation Postcards"
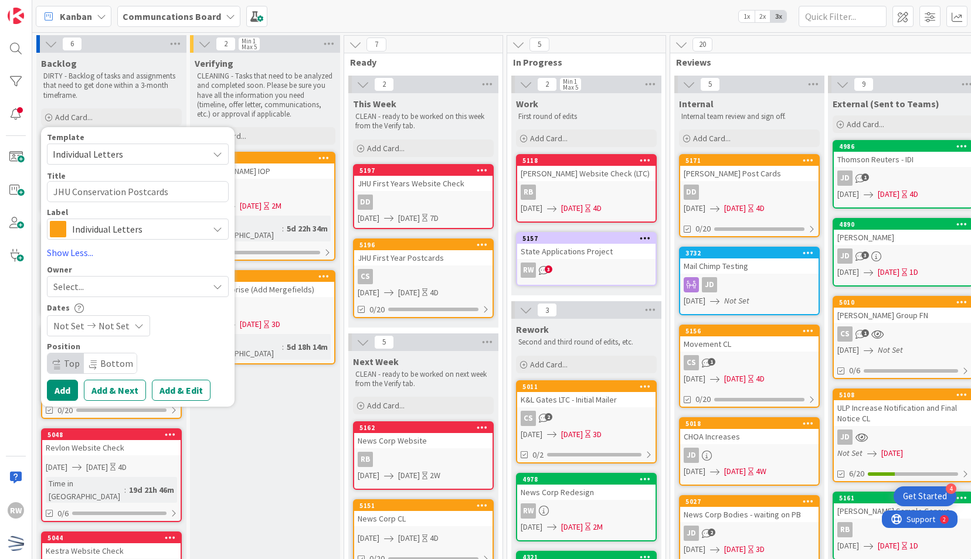
click at [78, 284] on span "Select..." at bounding box center [68, 287] width 30 height 14
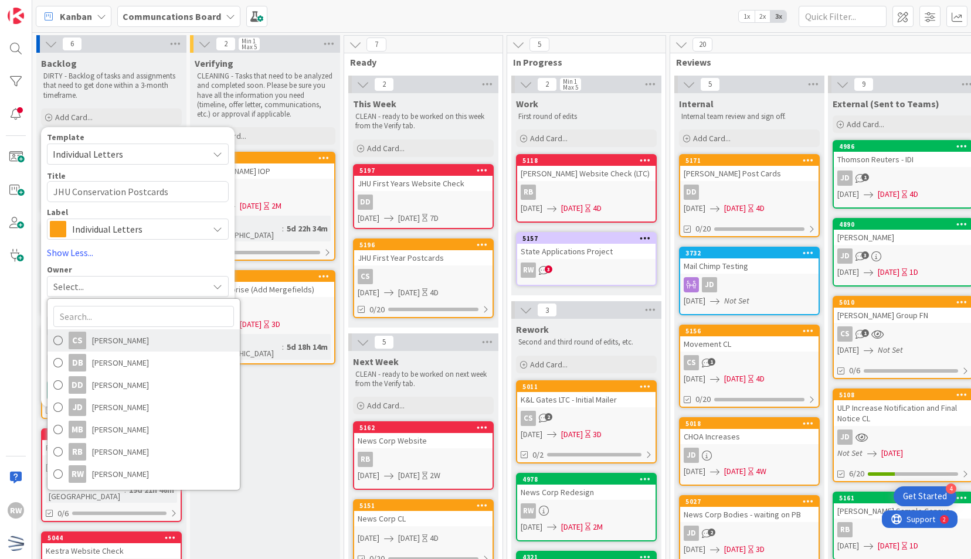
click at [130, 340] on span "Clara Seaborn" at bounding box center [120, 341] width 57 height 18
type textarea "x"
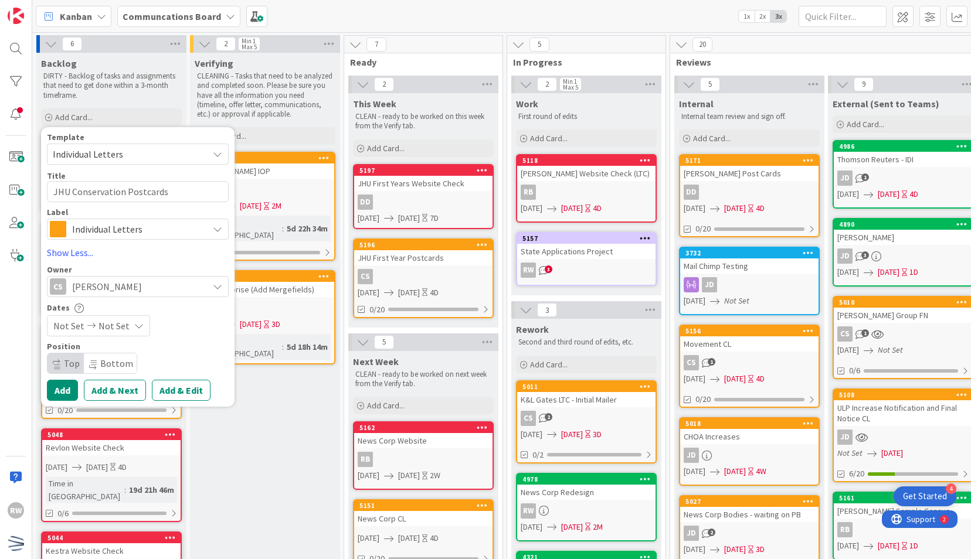
click at [70, 320] on span "Not Set" at bounding box center [68, 326] width 31 height 14
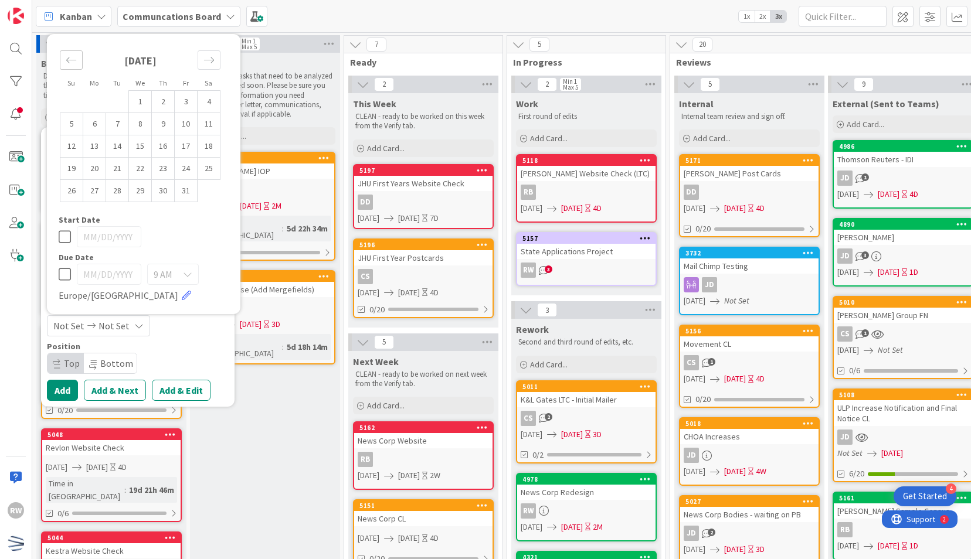
click at [72, 58] on icon "Move backward to switch to the previous month." at bounding box center [71, 60] width 11 height 11
click at [98, 192] on td "29" at bounding box center [94, 190] width 23 height 22
type input "09/29/2025"
type textarea "x"
click at [211, 61] on icon "Move forward to switch to the next month." at bounding box center [208, 60] width 11 height 11
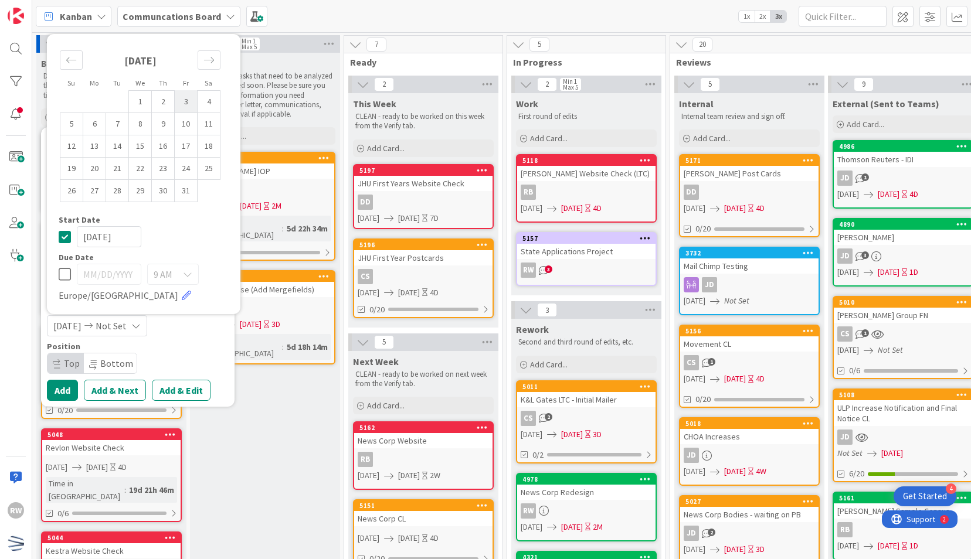
click at [183, 102] on td "3" at bounding box center [186, 101] width 23 height 22
type input "10/03/2025"
type textarea "x"
click at [184, 352] on div "Position Top Bottom" at bounding box center [138, 358] width 182 height 32
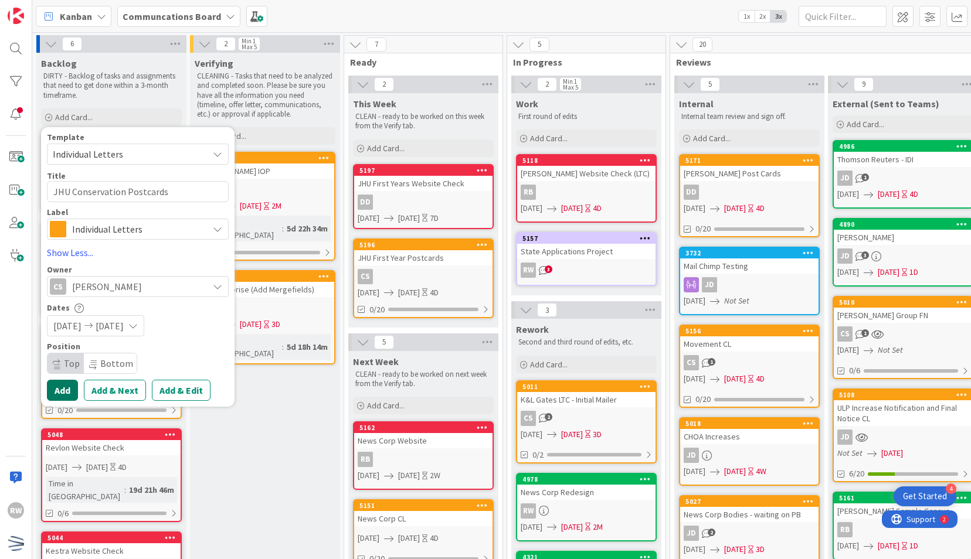
click at [66, 391] on button "Add" at bounding box center [62, 390] width 31 height 21
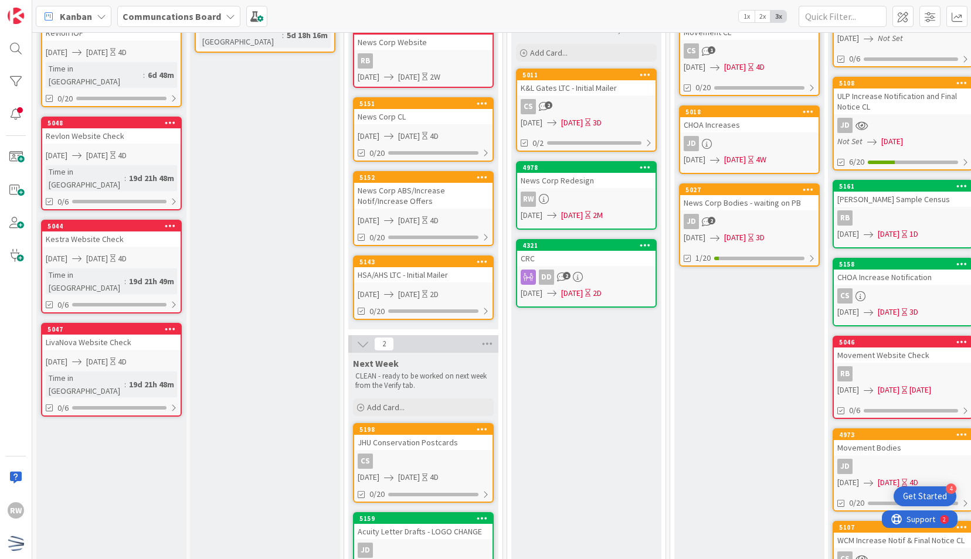
scroll to position [436, 0]
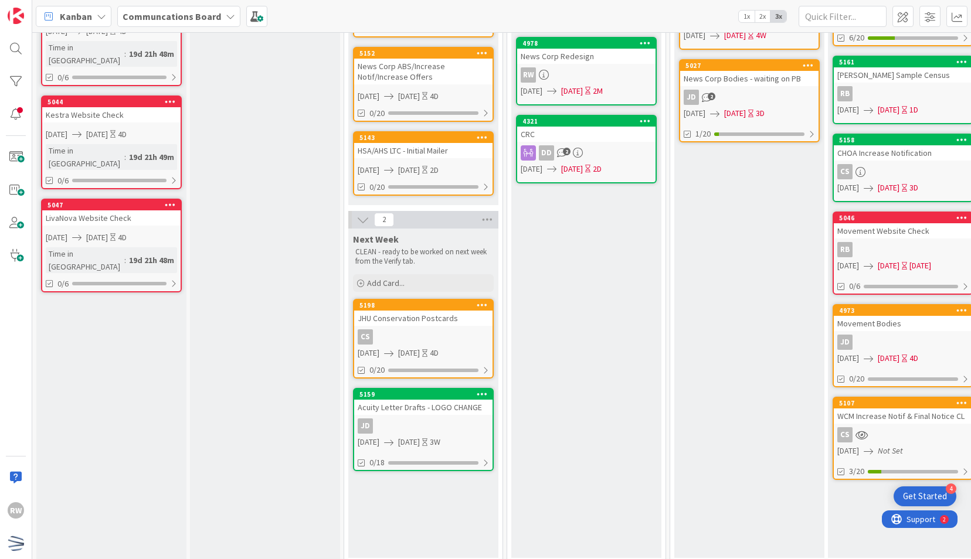
click at [417, 217] on div "2" at bounding box center [423, 220] width 150 height 18
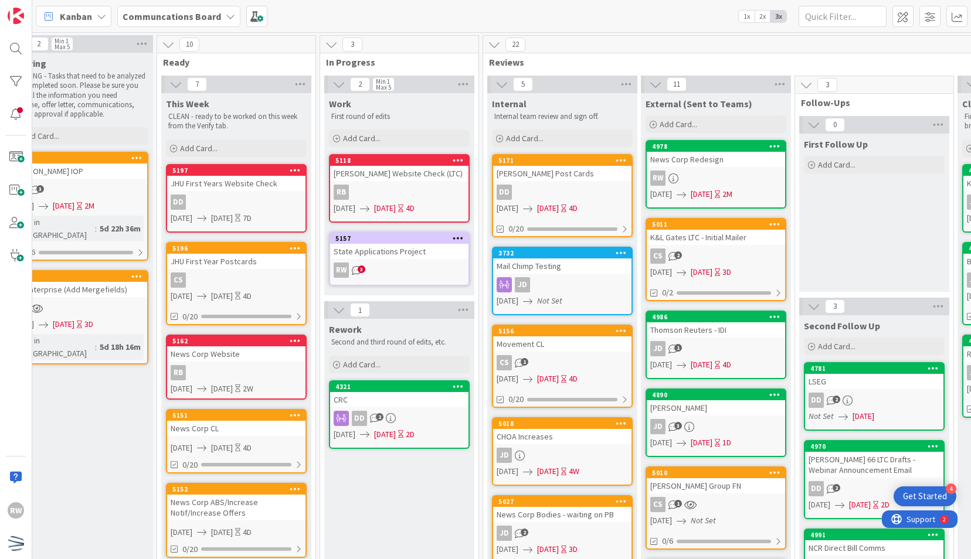
scroll to position [0, 187]
